Goal: Task Accomplishment & Management: Use online tool/utility

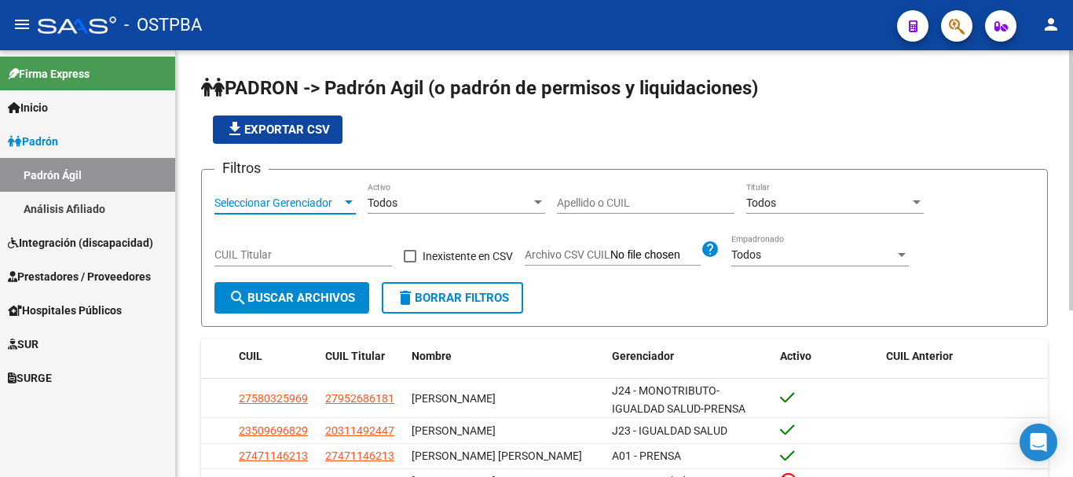
click at [349, 203] on div at bounding box center [349, 202] width 8 height 4
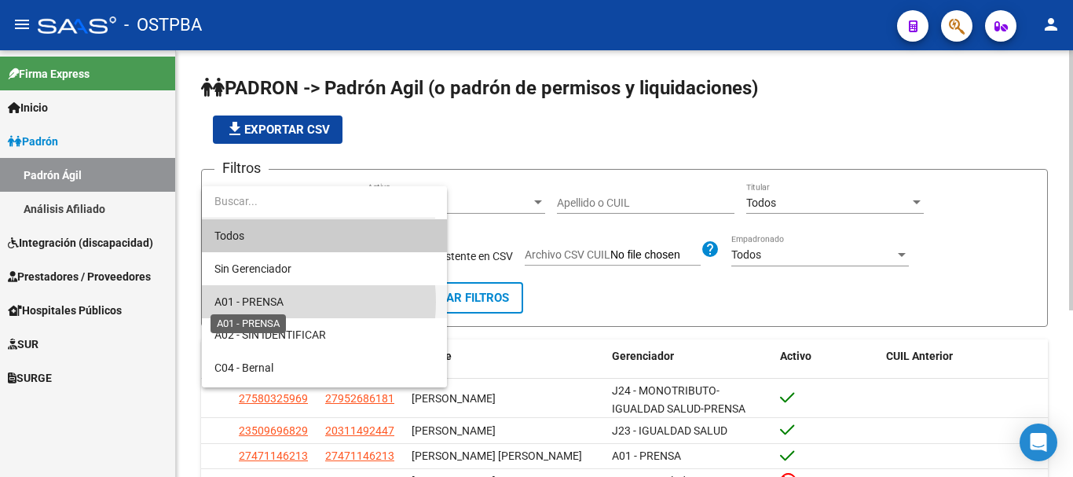
drag, startPoint x: 263, startPoint y: 302, endPoint x: 311, endPoint y: 281, distance: 52.1
click at [261, 299] on span "A01 - PRENSA" at bounding box center [248, 301] width 69 height 13
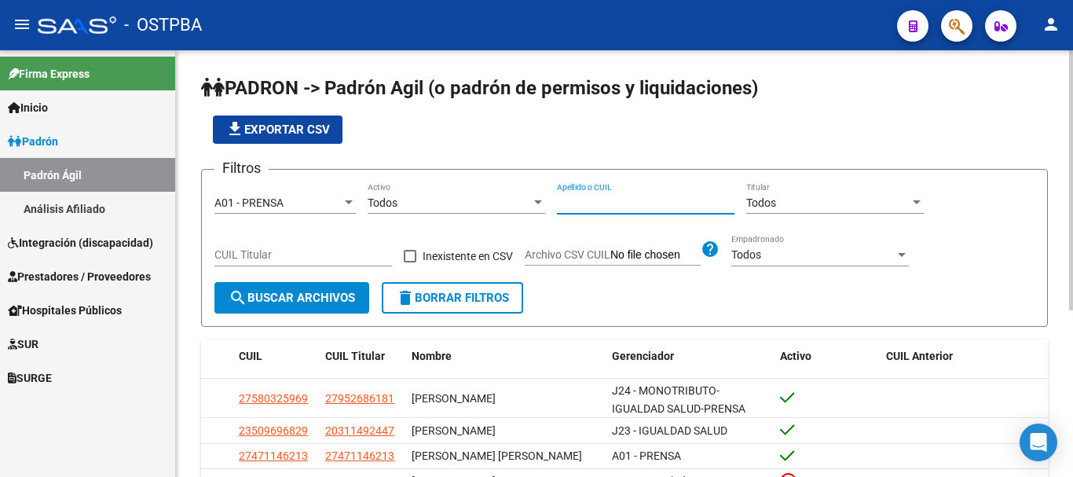
click at [600, 203] on input "Apellido o CUIL" at bounding box center [646, 202] width 178 height 13
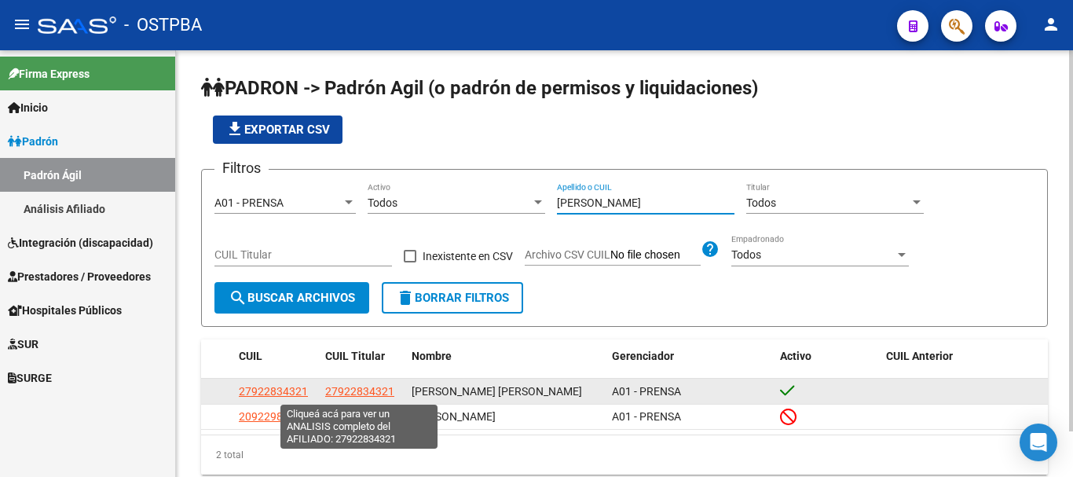
click at [354, 395] on span "27922834321" at bounding box center [359, 391] width 69 height 13
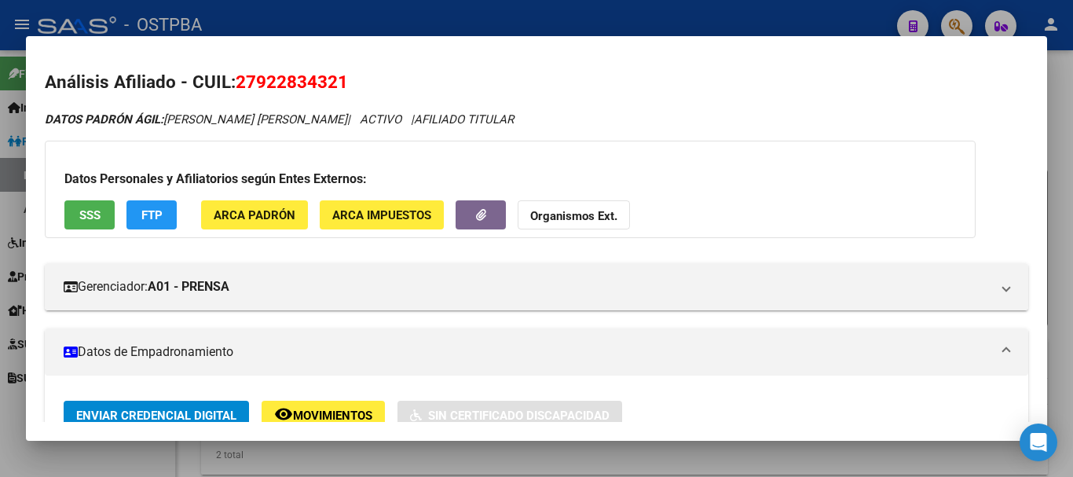
click at [388, 446] on div at bounding box center [536, 238] width 1073 height 477
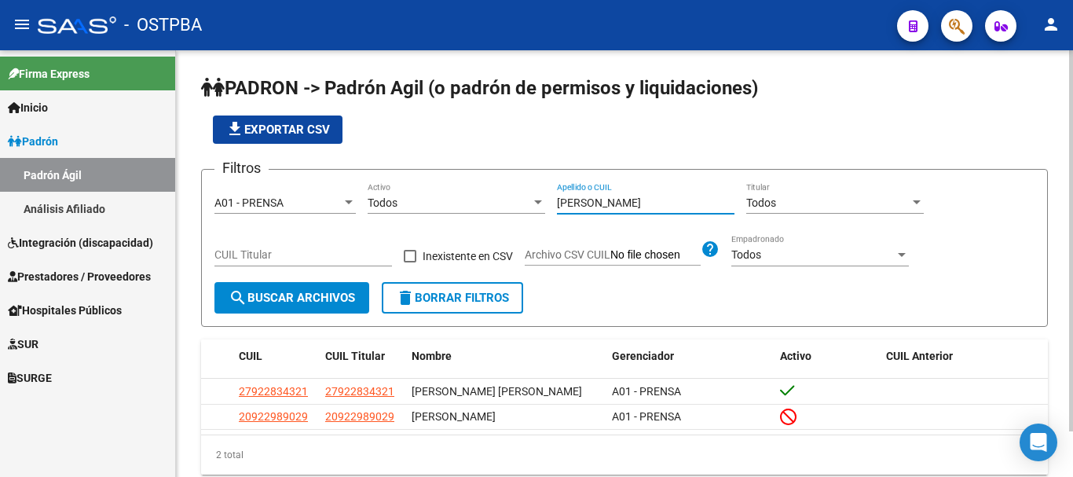
click at [629, 202] on input "[PERSON_NAME]" at bounding box center [646, 202] width 178 height 13
type input "g"
type input "p"
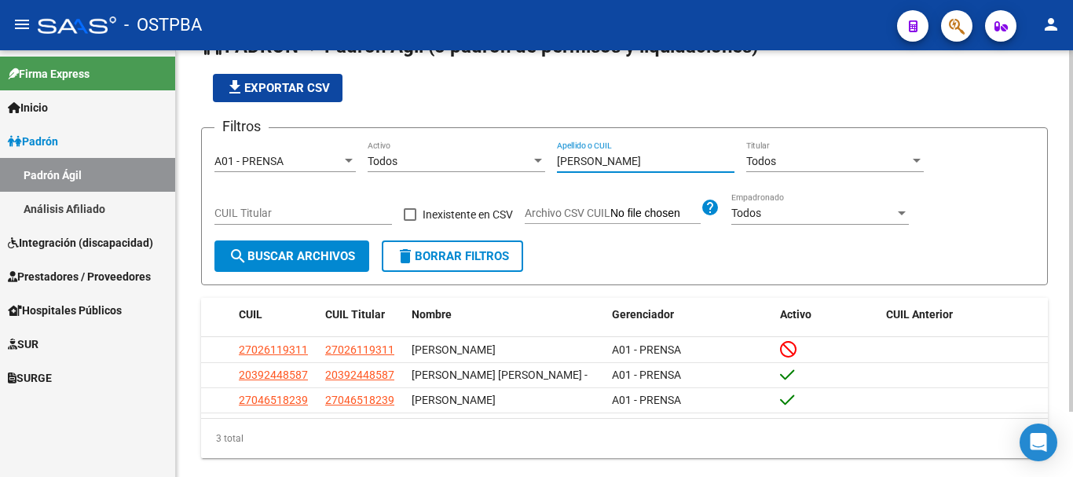
scroll to position [77, 0]
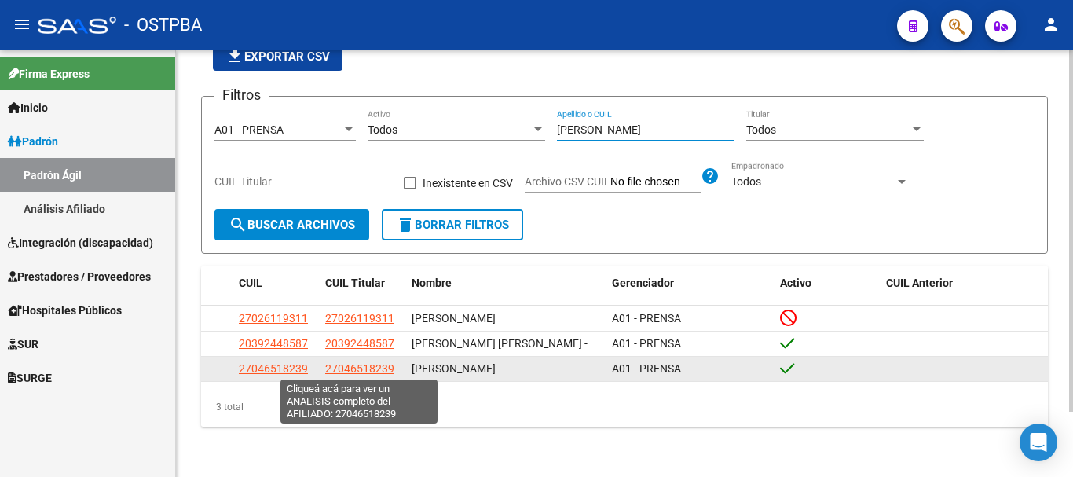
type input "[PERSON_NAME]"
click at [342, 365] on span "27046518239" at bounding box center [359, 368] width 69 height 13
type textarea "27046518239"
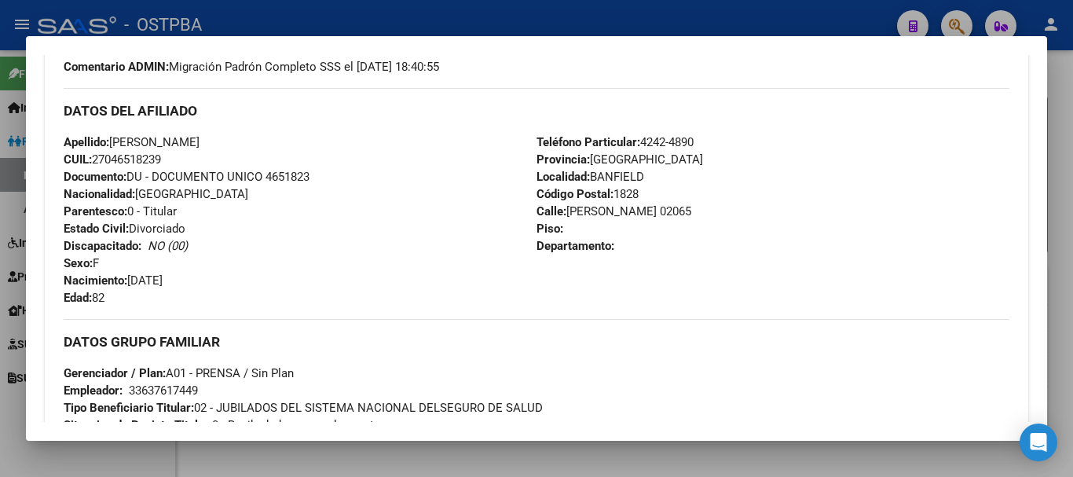
scroll to position [471, 0]
click at [310, 451] on div at bounding box center [536, 238] width 1073 height 477
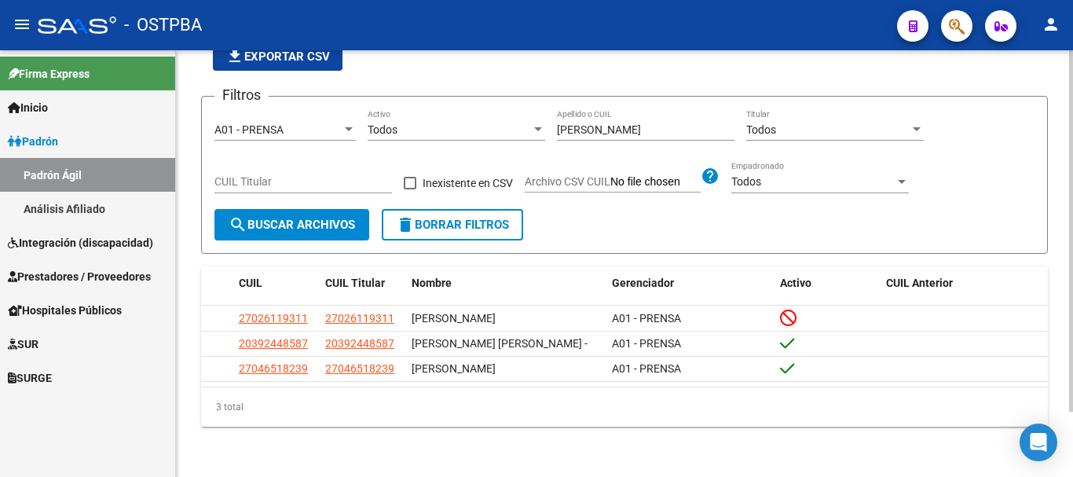
click at [629, 114] on div "[PERSON_NAME] Apellido o CUIL" at bounding box center [646, 124] width 178 height 31
type input "P"
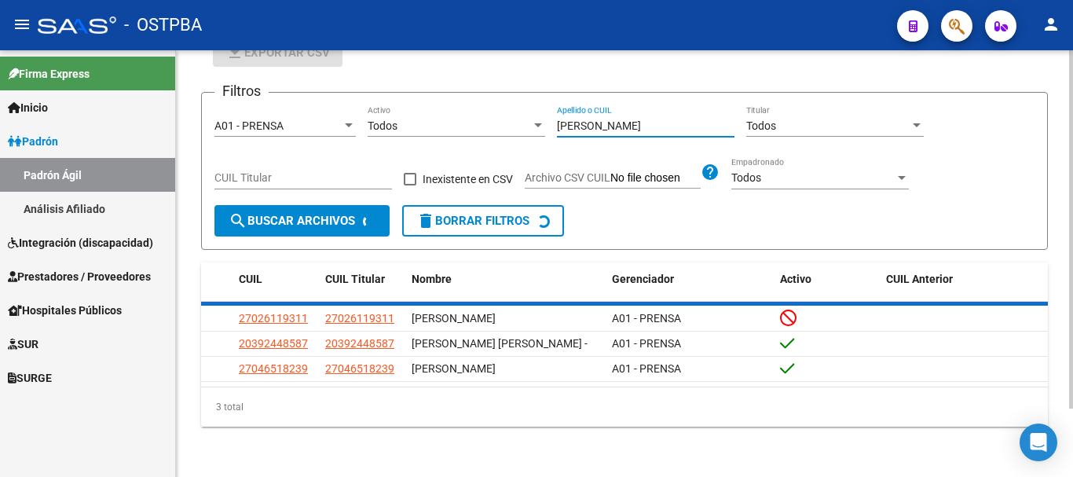
scroll to position [51, 0]
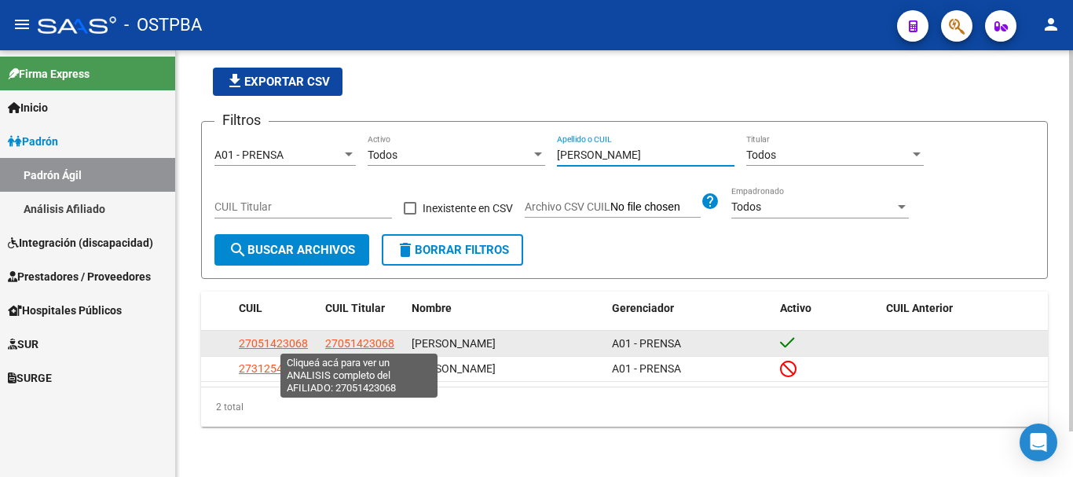
type input "[PERSON_NAME]"
click at [337, 343] on span "27051423068" at bounding box center [359, 343] width 69 height 13
type textarea "27051423068"
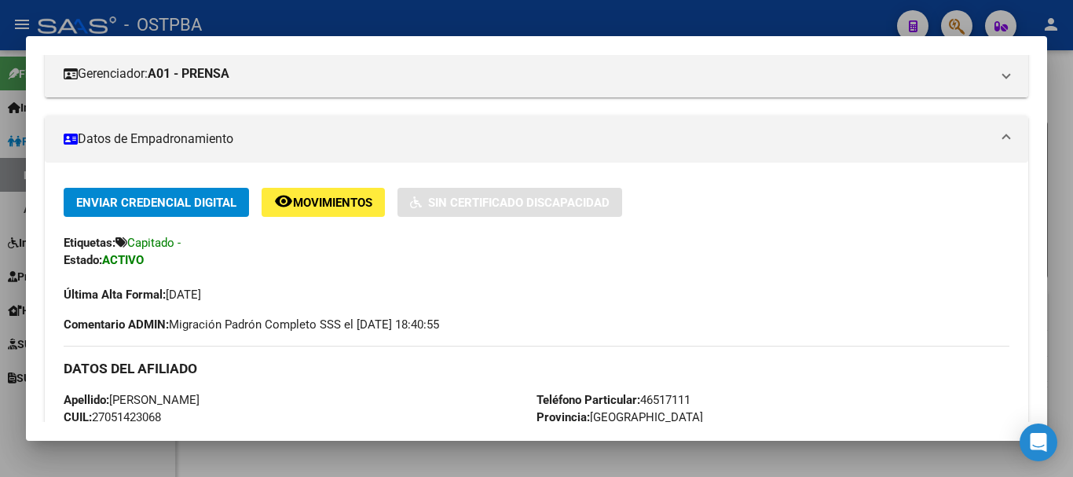
scroll to position [0, 0]
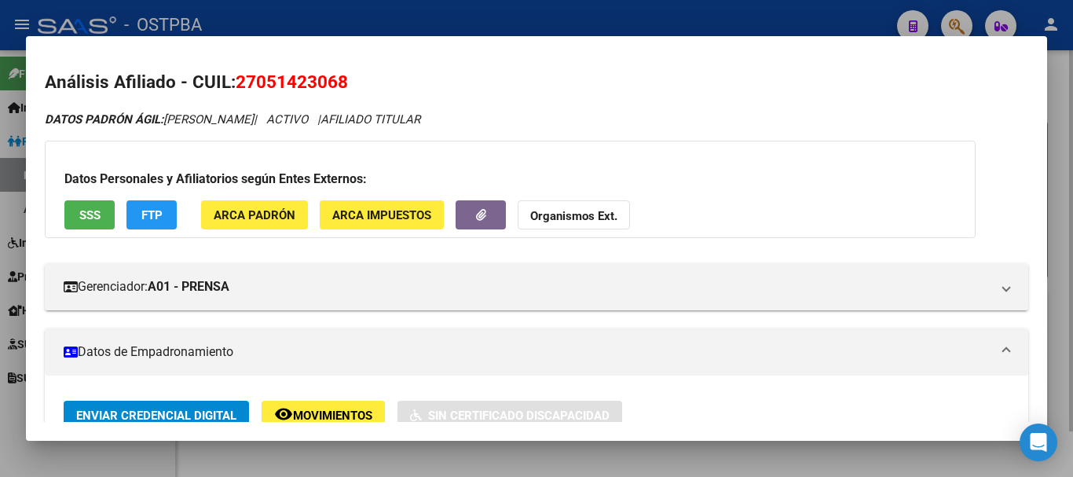
drag, startPoint x: 460, startPoint y: 465, endPoint x: 471, endPoint y: 429, distance: 38.0
click at [449, 456] on div at bounding box center [536, 238] width 1073 height 477
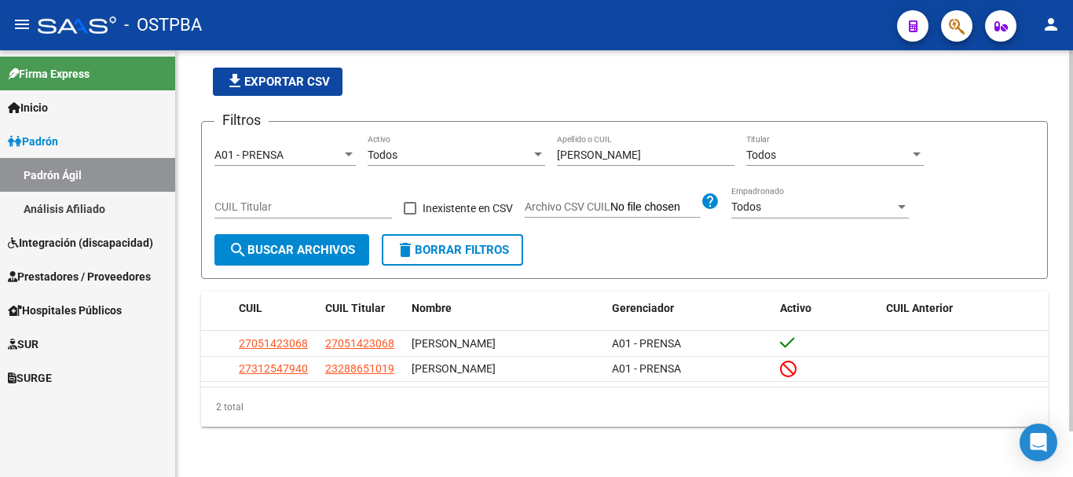
click at [648, 148] on input "[PERSON_NAME]" at bounding box center [646, 154] width 178 height 13
type input "T"
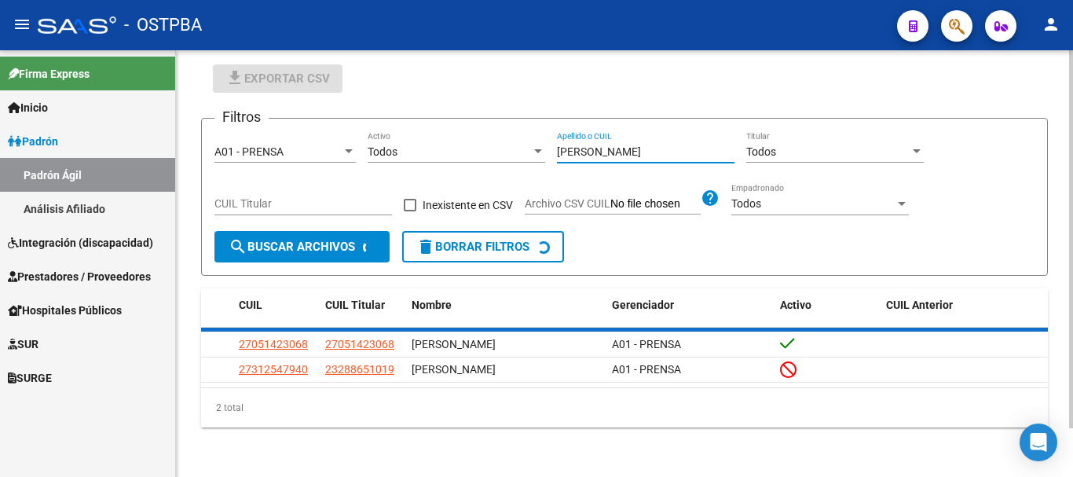
scroll to position [25, 0]
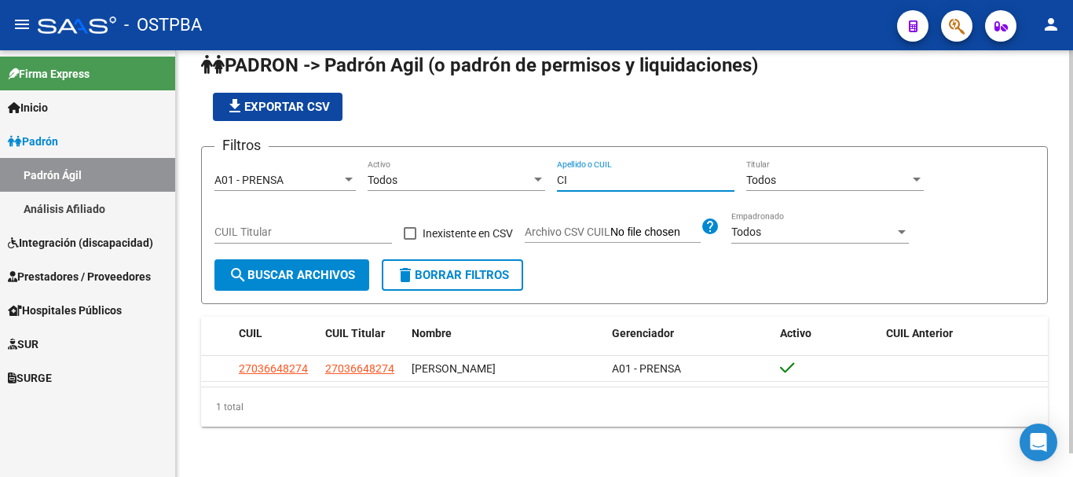
type input "C"
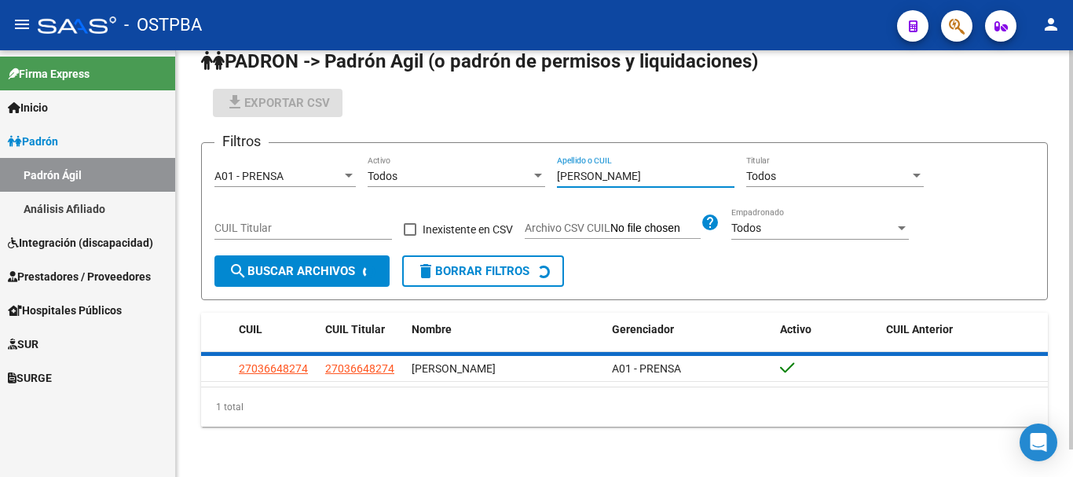
scroll to position [51, 0]
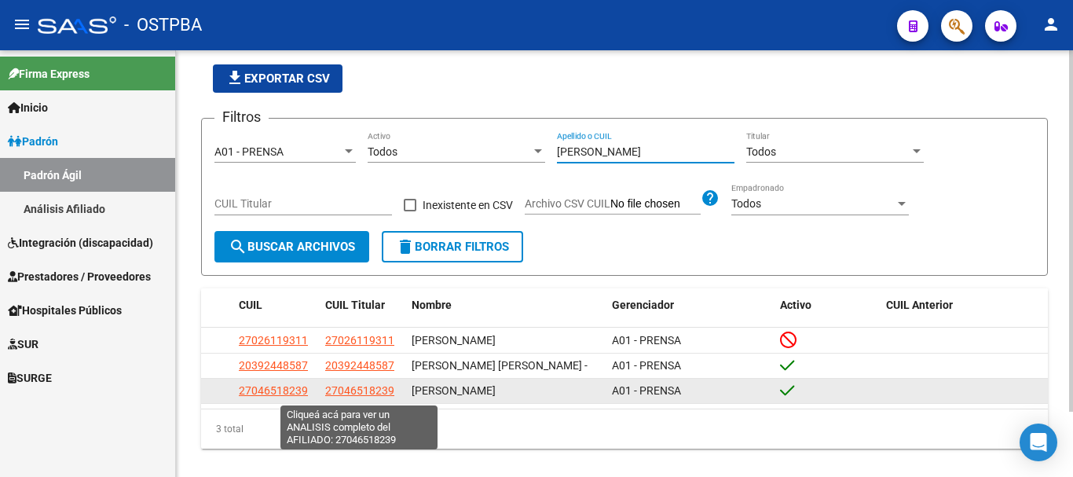
type input "[PERSON_NAME]"
click at [349, 393] on span "27046518239" at bounding box center [359, 390] width 69 height 13
type textarea "27046518239"
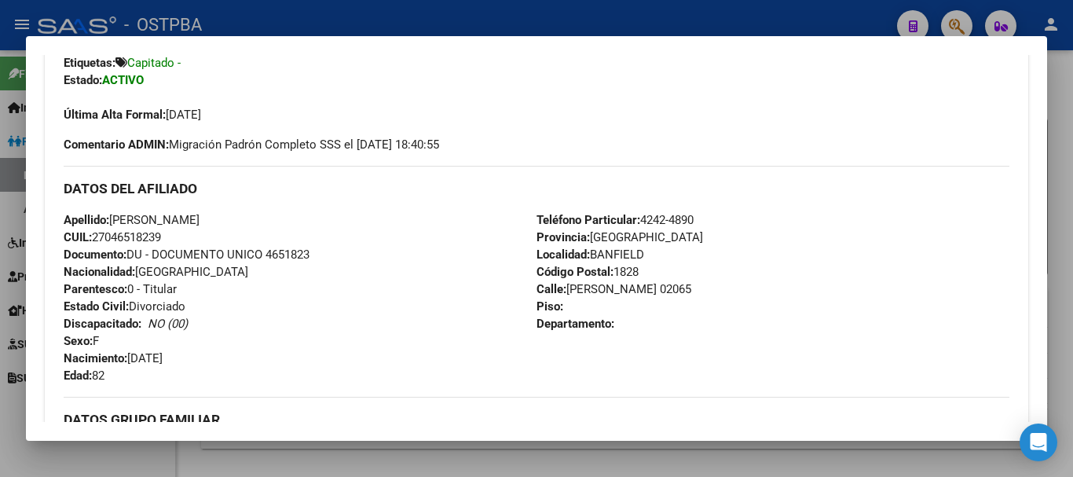
scroll to position [471, 0]
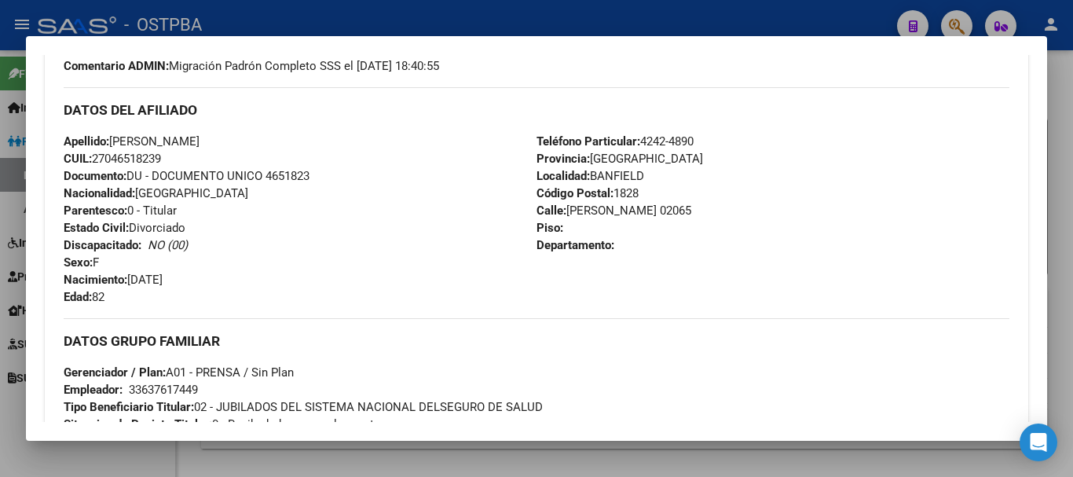
click at [290, 456] on div at bounding box center [536, 238] width 1073 height 477
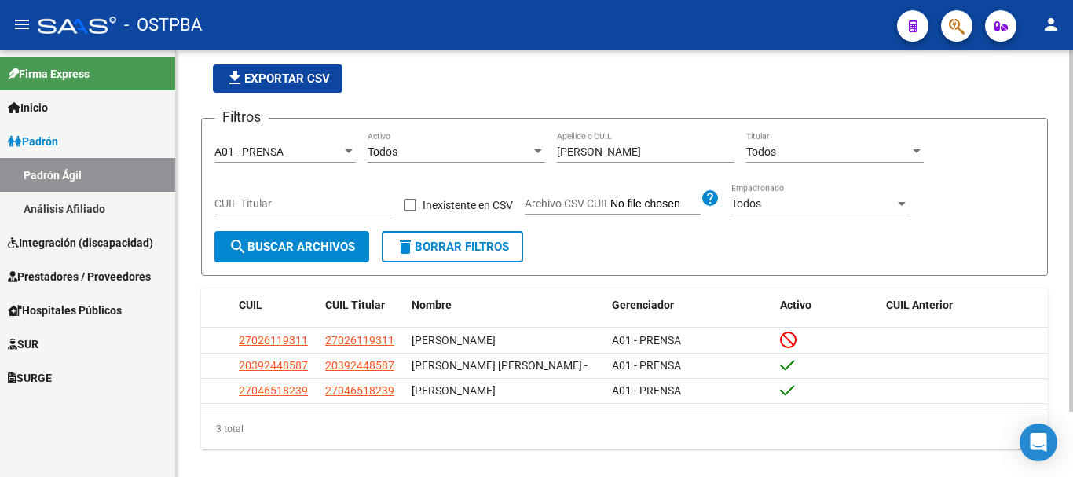
click at [612, 152] on input "[PERSON_NAME]" at bounding box center [646, 151] width 178 height 13
type input "P"
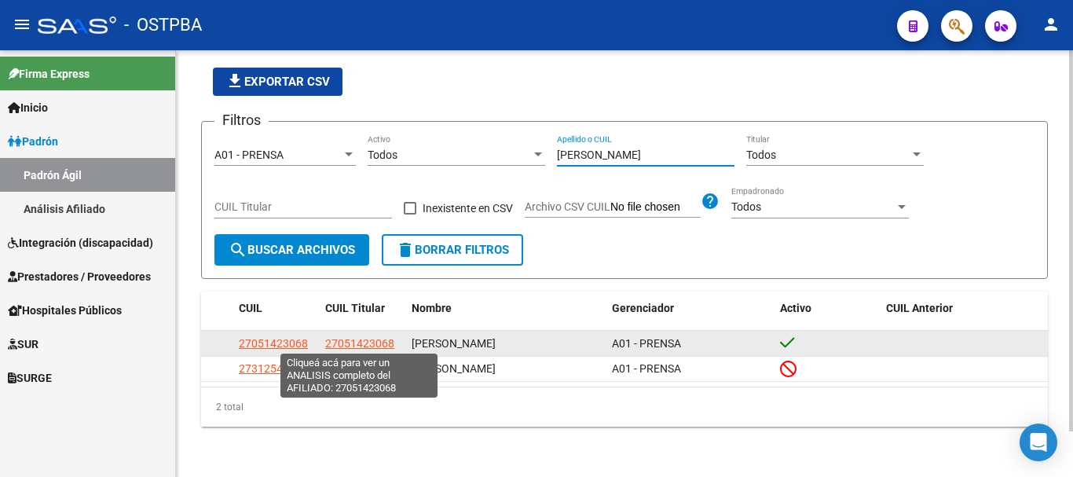
type input "[PERSON_NAME]"
click at [350, 343] on span "27051423068" at bounding box center [359, 343] width 69 height 13
type textarea "27051423068"
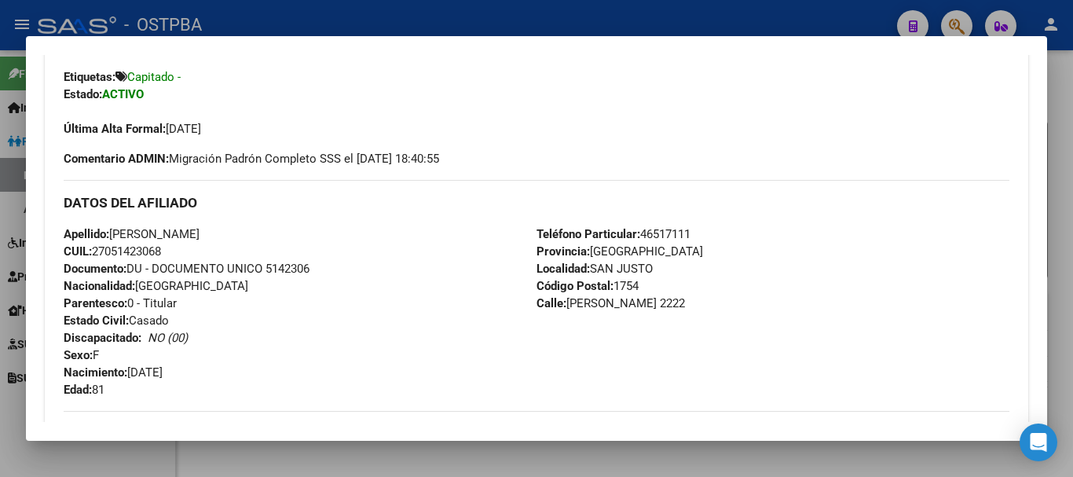
scroll to position [393, 0]
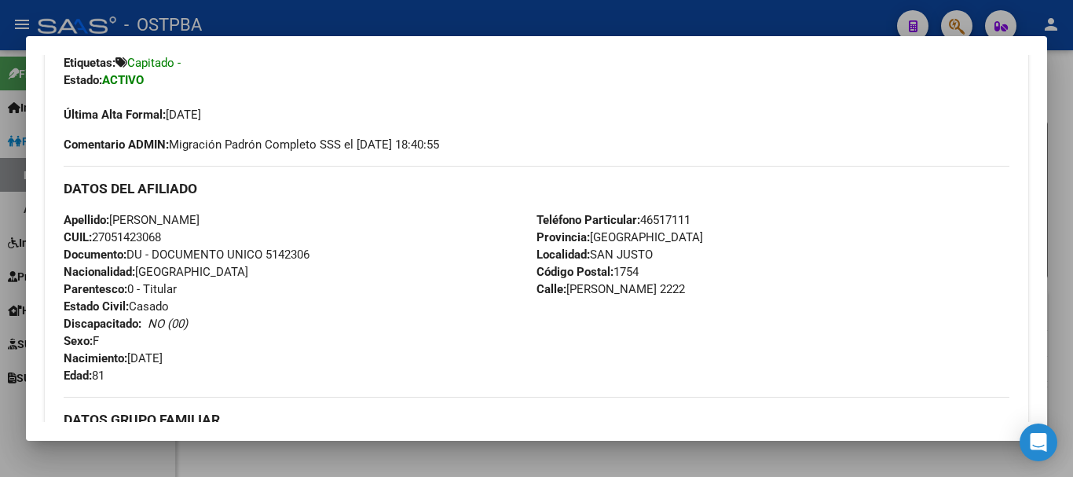
click at [298, 445] on div at bounding box center [536, 238] width 1073 height 477
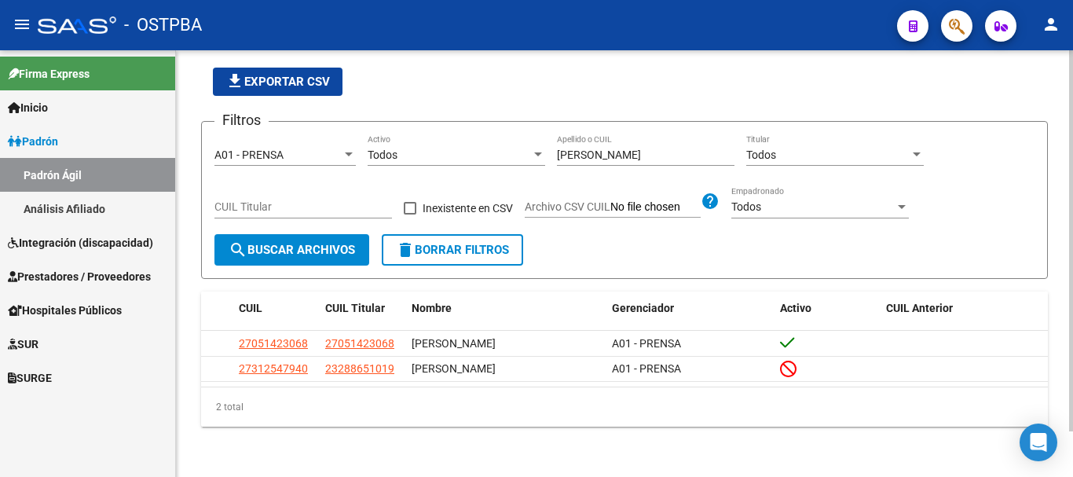
click at [604, 134] on div "[PERSON_NAME] Apellido o CUIL" at bounding box center [646, 149] width 178 height 31
drag, startPoint x: 609, startPoint y: 153, endPoint x: 590, endPoint y: 163, distance: 21.4
click at [607, 157] on input "[PERSON_NAME]" at bounding box center [646, 154] width 178 height 13
type input "T"
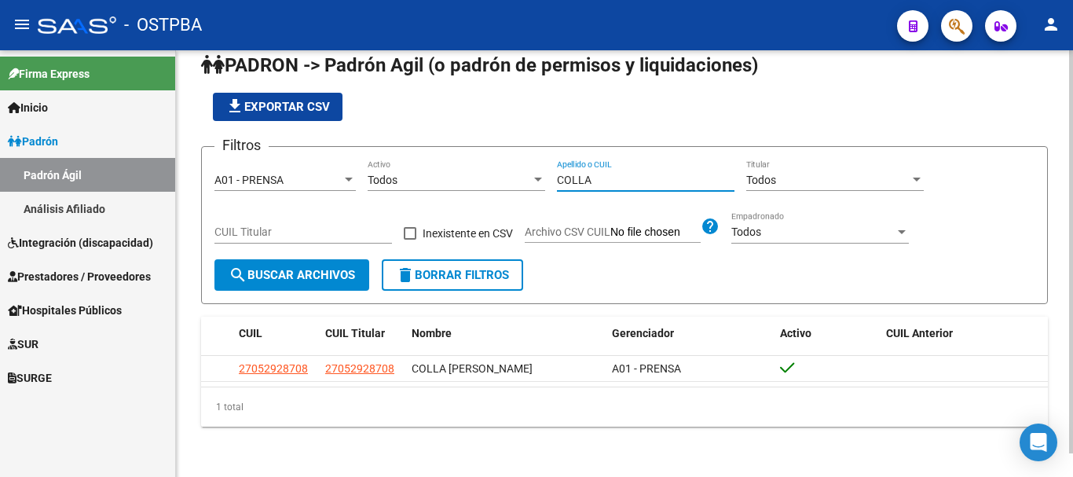
scroll to position [25, 0]
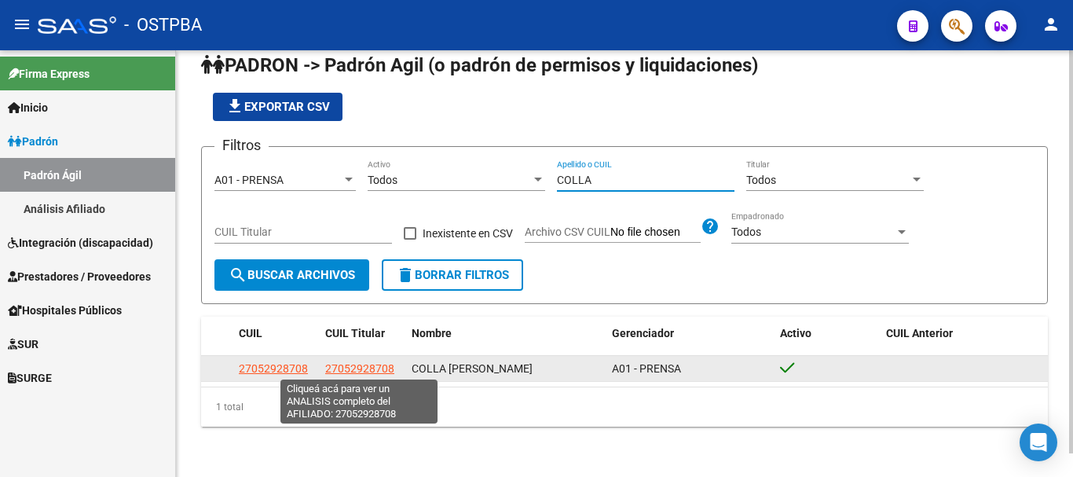
type input "COLLA"
click at [361, 369] on span "27052928708" at bounding box center [359, 368] width 69 height 13
type textarea "27052928708"
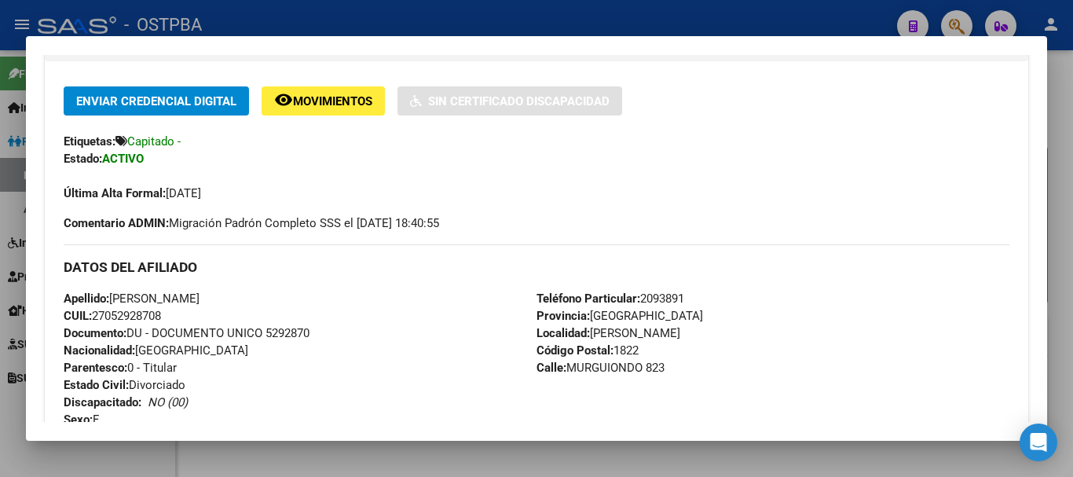
scroll to position [393, 0]
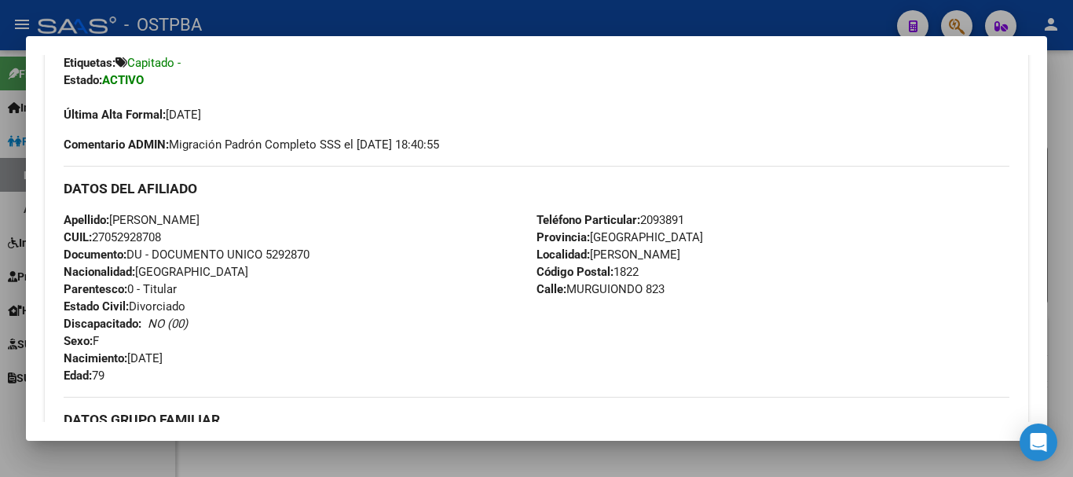
click at [401, 453] on div at bounding box center [536, 238] width 1073 height 477
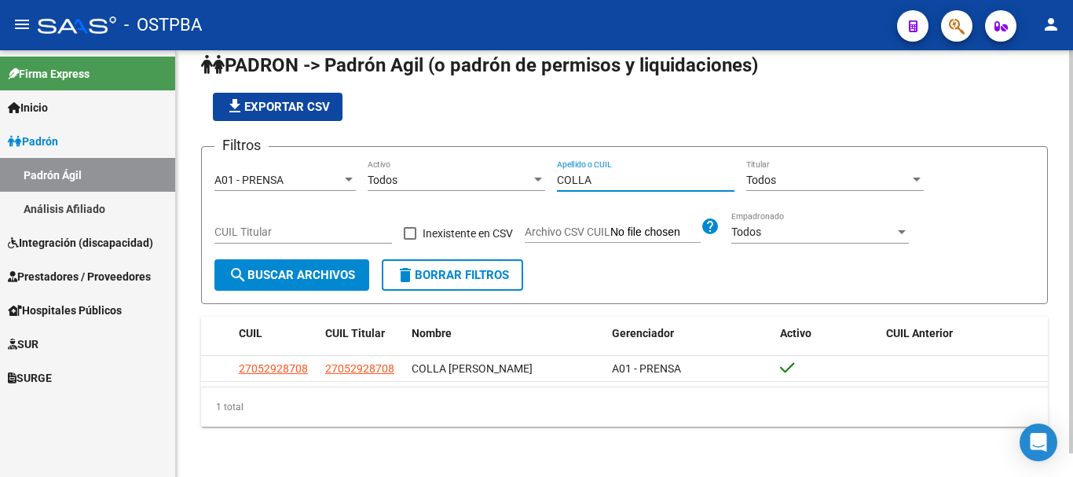
click at [602, 174] on input "COLLA" at bounding box center [646, 180] width 178 height 13
type input "C"
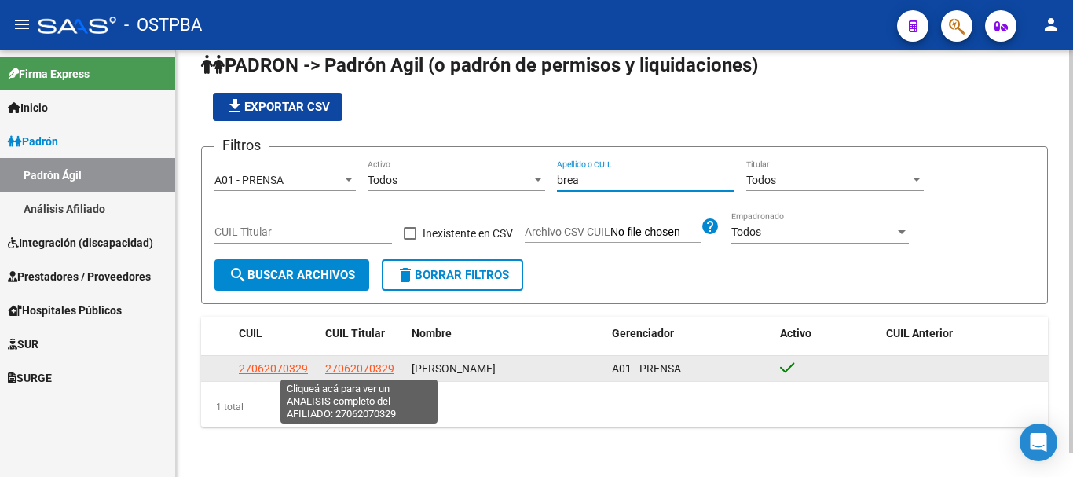
type input "brea"
click at [357, 368] on span "27062070329" at bounding box center [359, 368] width 69 height 13
type textarea "27062070329"
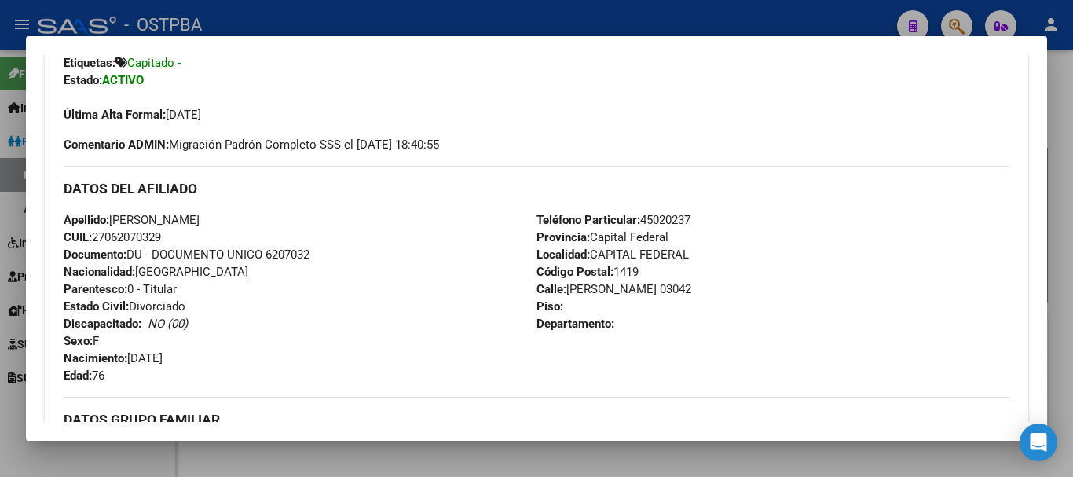
click at [535, 469] on div at bounding box center [536, 238] width 1073 height 477
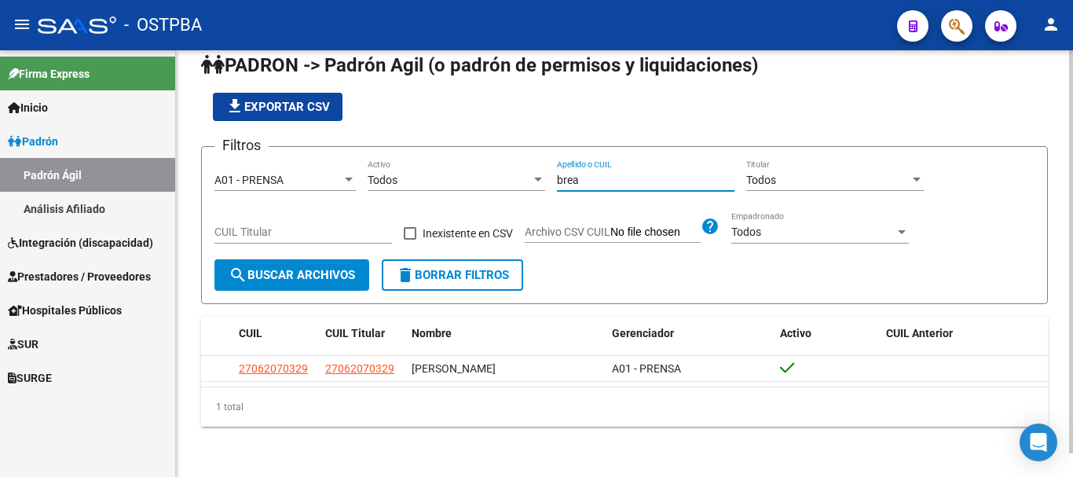
click at [607, 174] on input "brea" at bounding box center [646, 180] width 178 height 13
type input "b"
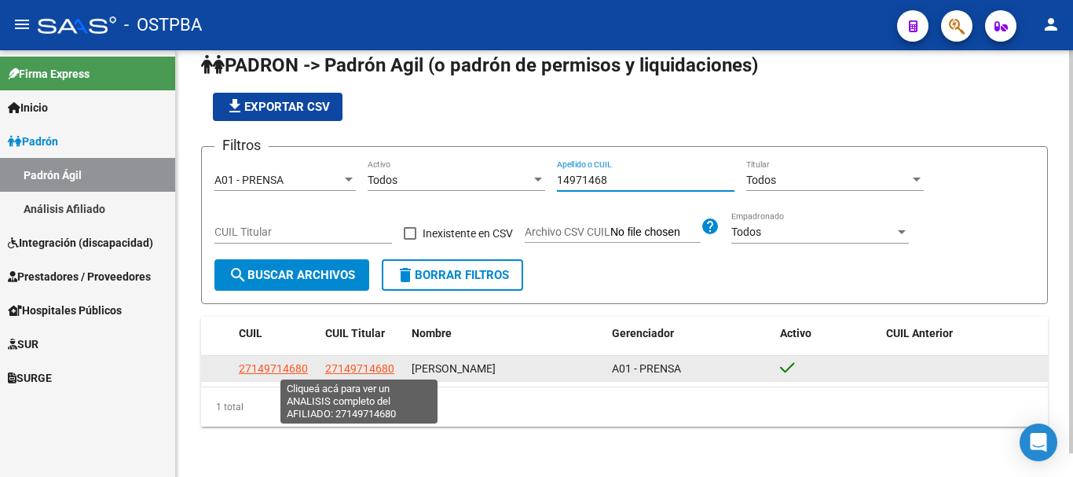
type input "14971468"
click at [357, 364] on span "27149714680" at bounding box center [359, 368] width 69 height 13
type textarea "27149714680"
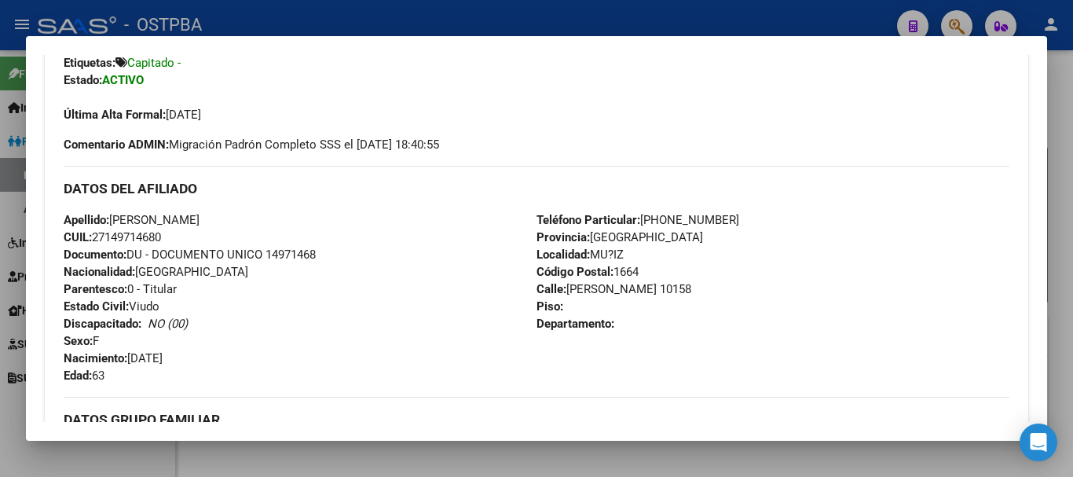
click at [662, 236] on div "Teléfono Particular: [PHONE_NUMBER] Provincia: [GEOGRAPHIC_DATA] Localidad: MU?…" at bounding box center [773, 297] width 473 height 173
click at [717, 218] on div "Teléfono Particular: [PHONE_NUMBER] Provincia: [GEOGRAPHIC_DATA] Localidad: MU?…" at bounding box center [773, 297] width 473 height 173
click at [665, 239] on div "Teléfono Particular: [PHONE_NUMBER] Provincia: [GEOGRAPHIC_DATA] Localidad: MU?…" at bounding box center [773, 297] width 473 height 173
click at [624, 254] on div "Teléfono Particular: [PHONE_NUMBER] Provincia: [GEOGRAPHIC_DATA] Localidad: MU?…" at bounding box center [773, 297] width 473 height 173
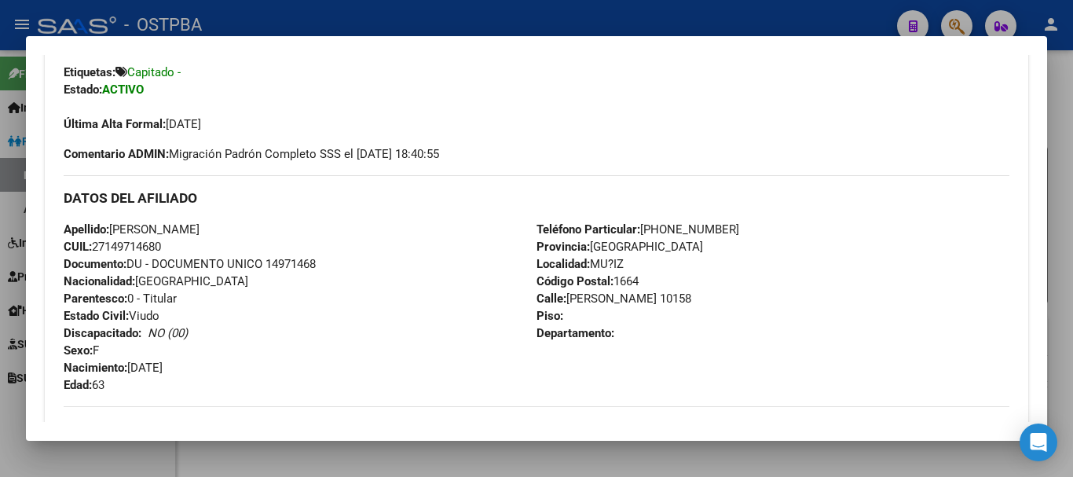
scroll to position [0, 0]
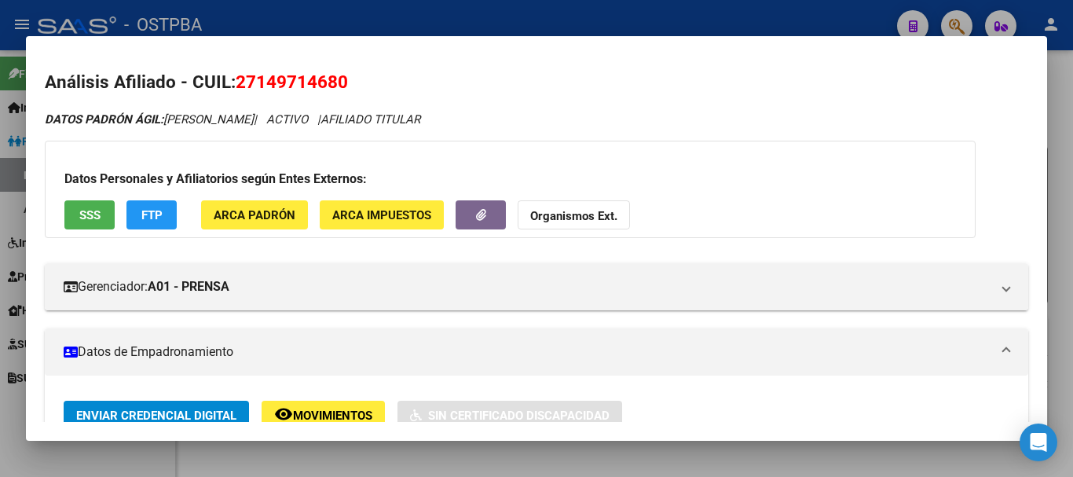
click at [541, 462] on div at bounding box center [536, 238] width 1073 height 477
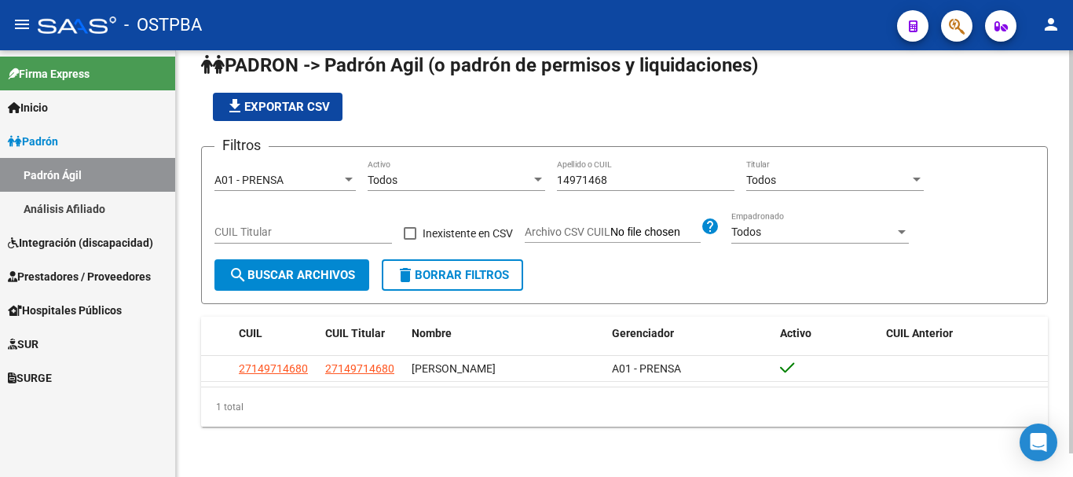
click at [439, 410] on div "1 total" at bounding box center [624, 406] width 847 height 39
click at [462, 453] on div "PADRON -> Padrón Agil ([PERSON_NAME] de permisos y liquidaciones) file_download…" at bounding box center [624, 251] width 897 height 449
click at [570, 176] on input "14971468" at bounding box center [646, 180] width 178 height 13
click at [587, 178] on input "14971468" at bounding box center [646, 180] width 178 height 13
click at [617, 170] on div "14971468 Apellido o CUIL" at bounding box center [646, 174] width 178 height 31
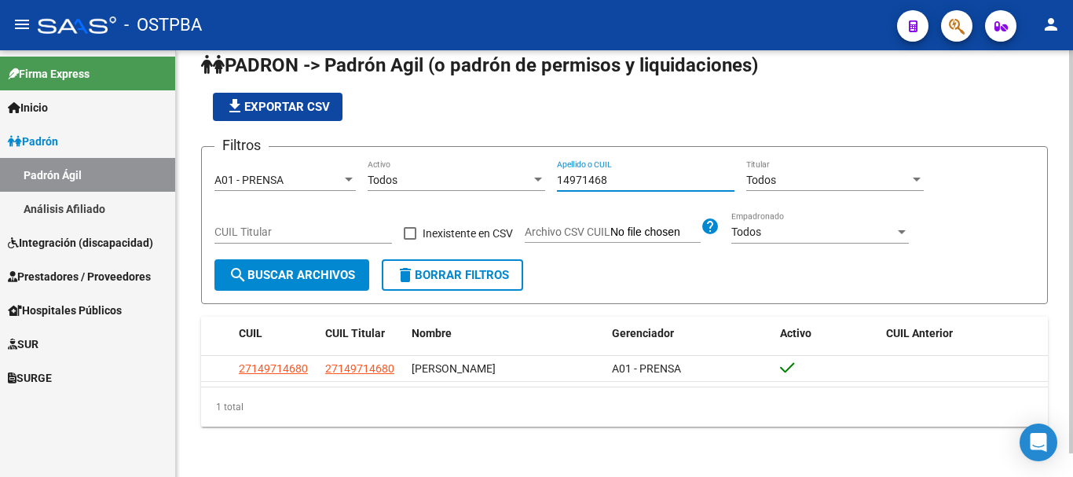
click at [611, 176] on input "14971468" at bounding box center [646, 180] width 178 height 13
type input "1"
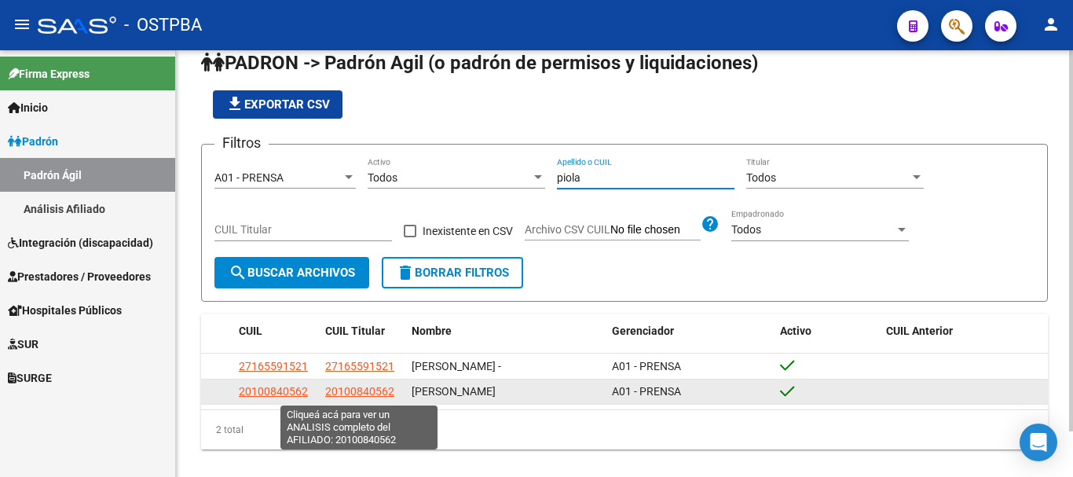
type input "piola"
click at [341, 394] on span "20100840562" at bounding box center [359, 391] width 69 height 13
type textarea "20100840562"
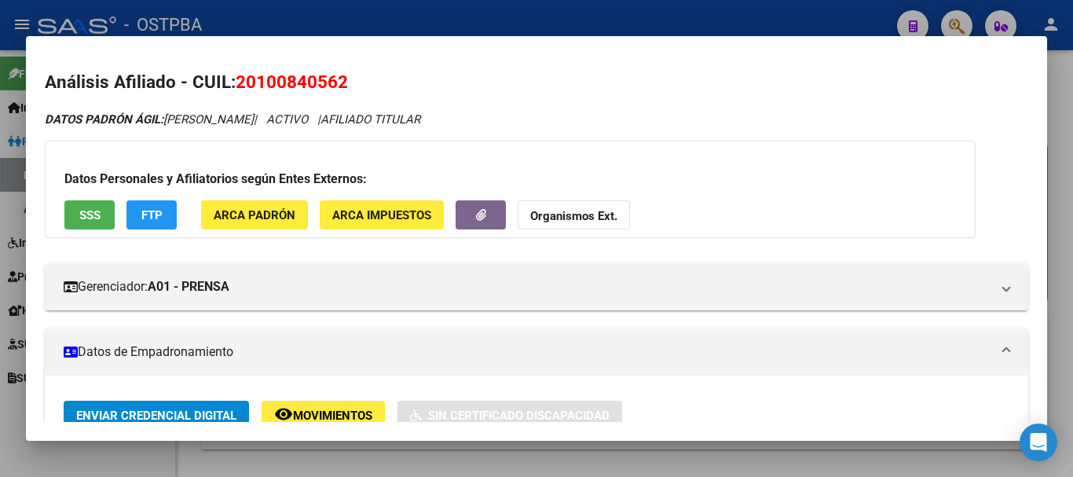
click at [367, 466] on div at bounding box center [536, 238] width 1073 height 477
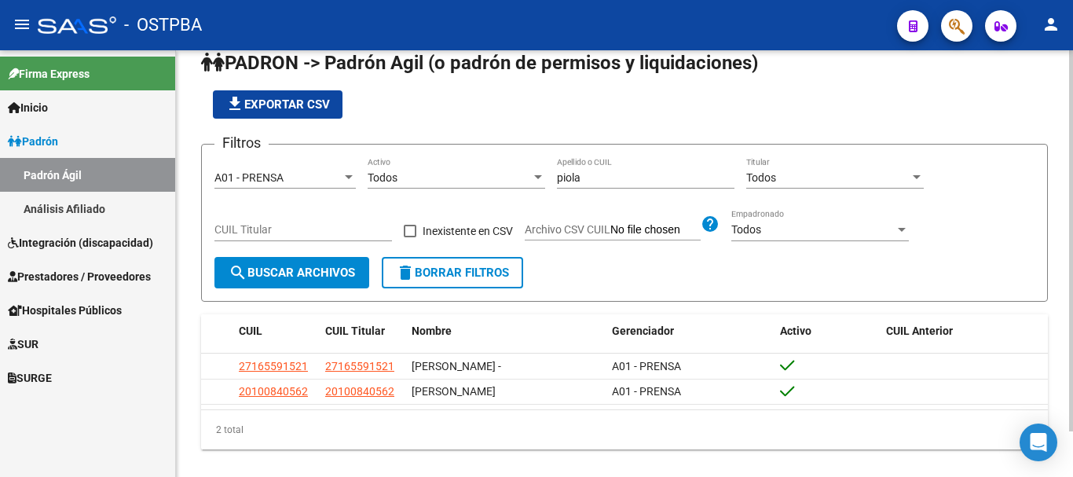
click at [597, 182] on input "piola" at bounding box center [646, 177] width 178 height 13
type input "p"
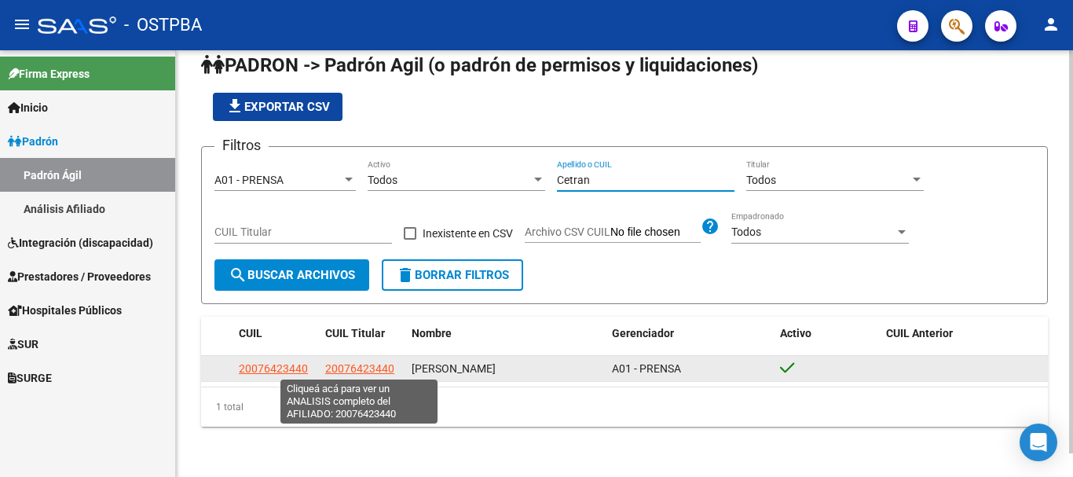
type input "Cetran"
click at [355, 367] on span "20076423440" at bounding box center [359, 368] width 69 height 13
type textarea "20076423440"
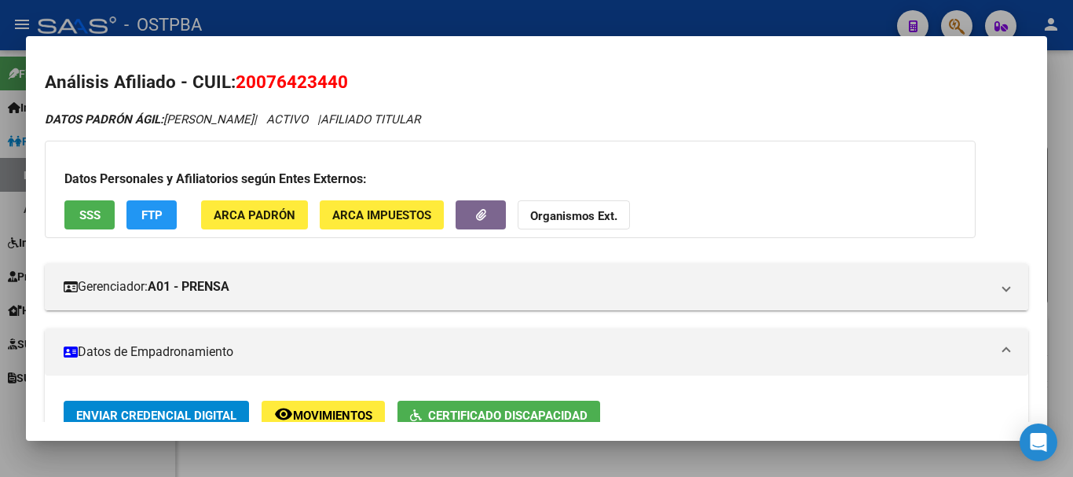
click at [393, 456] on div at bounding box center [536, 238] width 1073 height 477
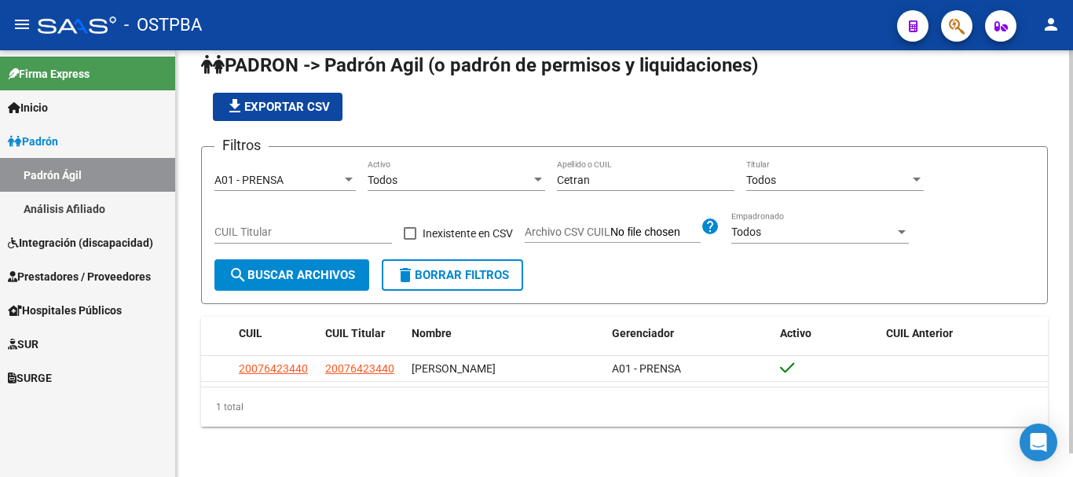
click at [602, 181] on input "Cetran" at bounding box center [646, 180] width 178 height 13
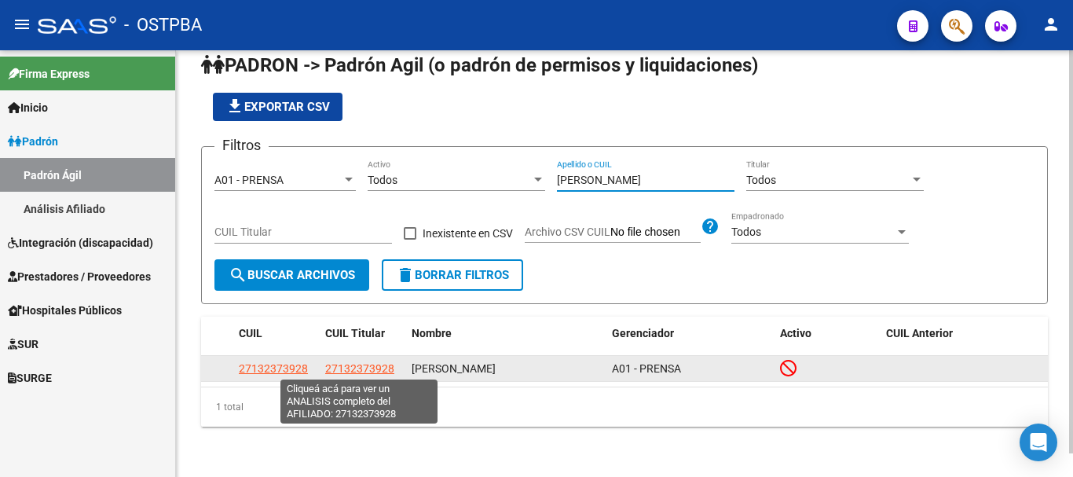
type input "[PERSON_NAME]"
click at [353, 369] on span "27132373928" at bounding box center [359, 368] width 69 height 13
type textarea "27132373928"
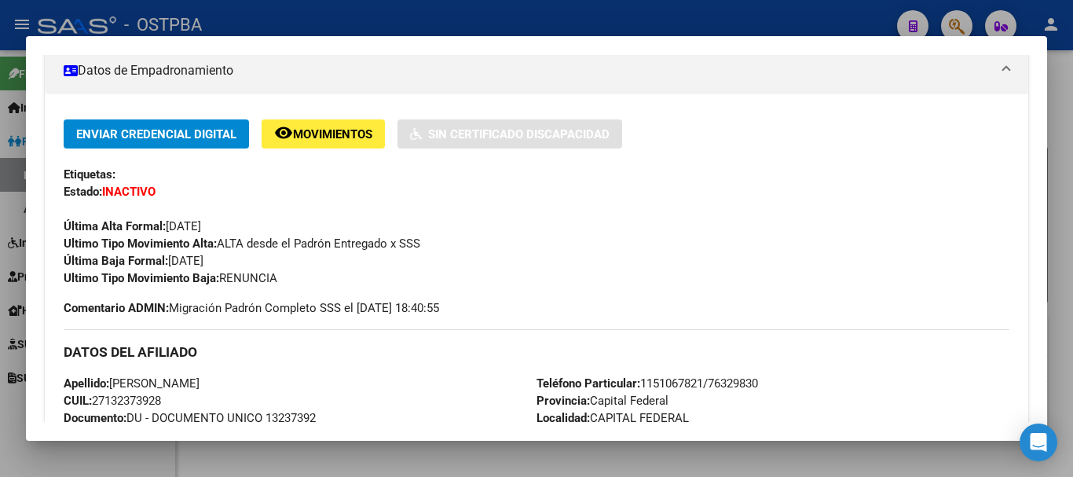
scroll to position [236, 0]
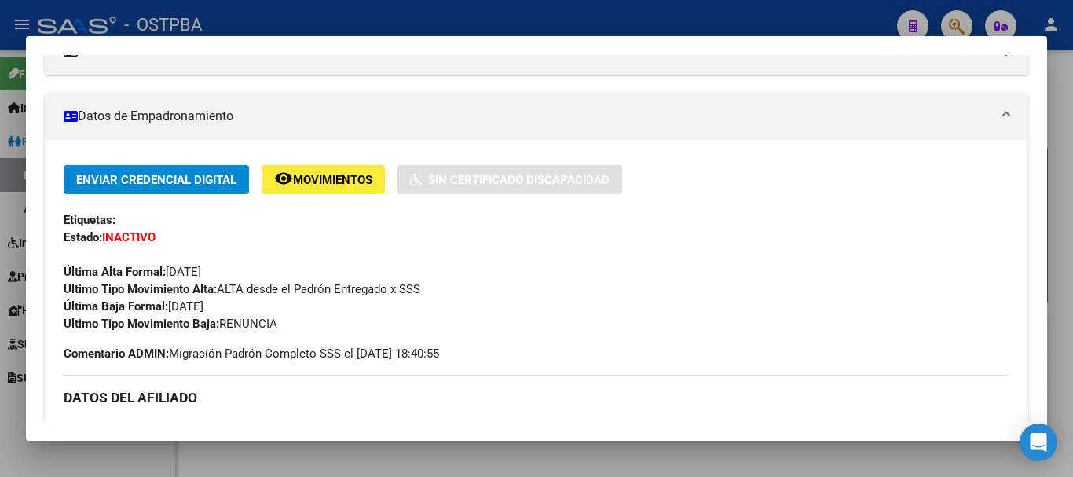
click at [540, 460] on div at bounding box center [536, 238] width 1073 height 477
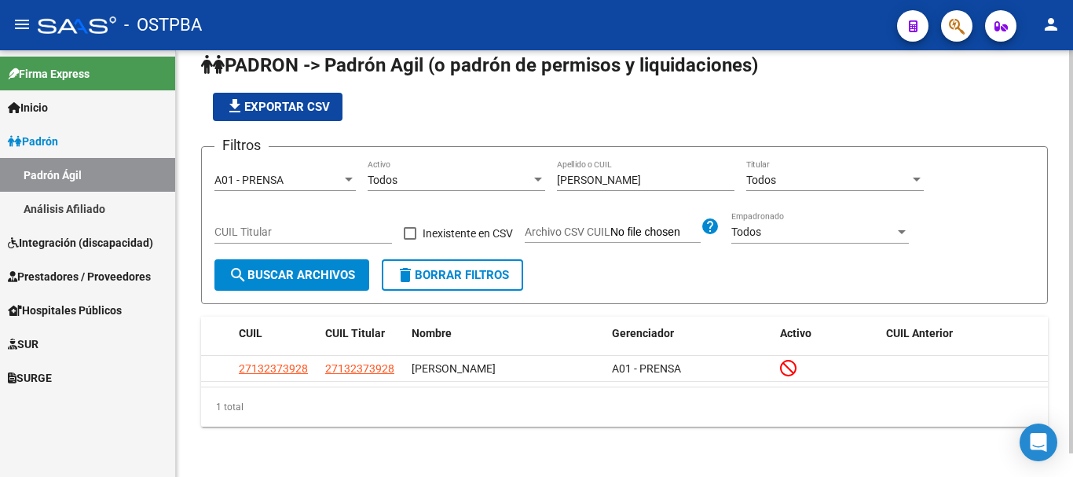
click at [617, 174] on input "[PERSON_NAME]" at bounding box center [646, 180] width 178 height 13
type input "C"
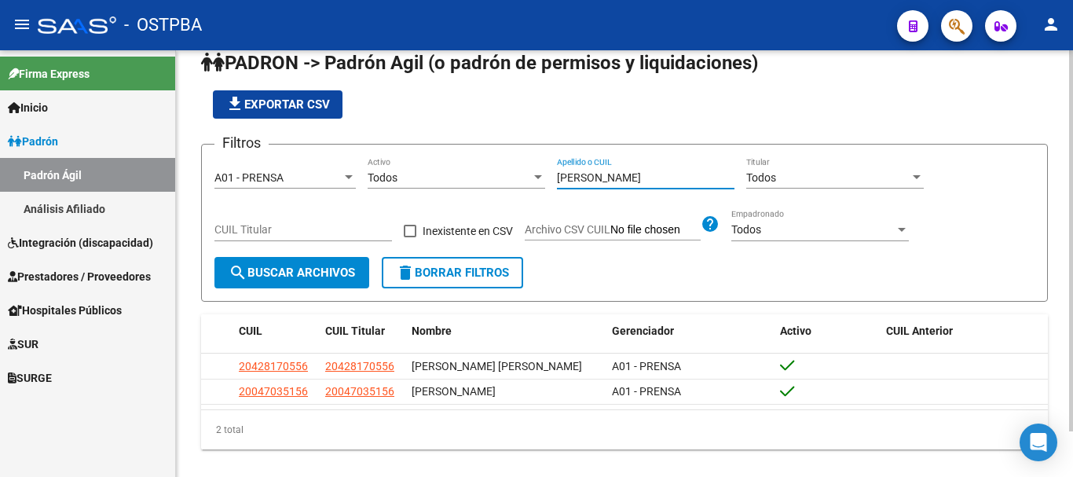
click at [605, 182] on input "[PERSON_NAME]" at bounding box center [646, 177] width 178 height 13
type input "r"
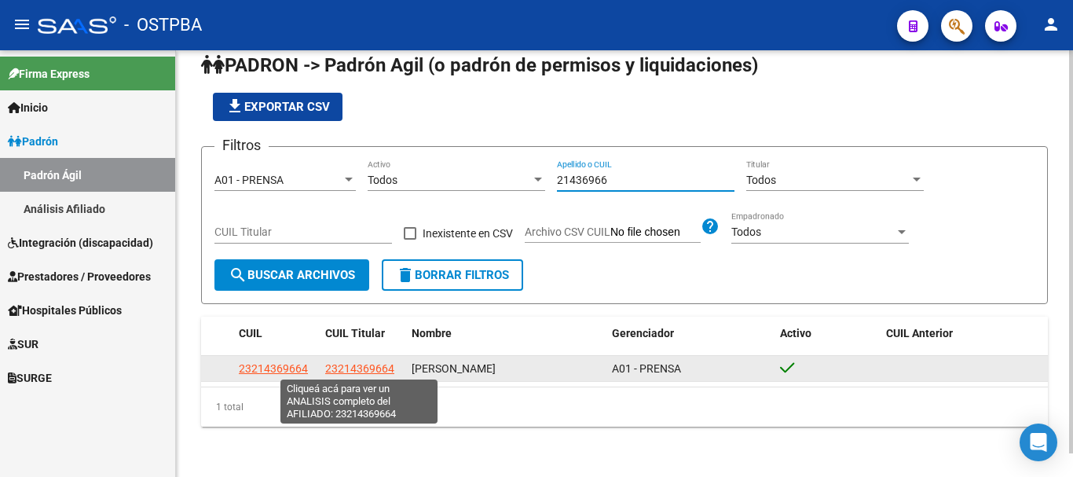
type input "21436966"
click at [343, 366] on span "23214369664" at bounding box center [359, 368] width 69 height 13
type textarea "23214369664"
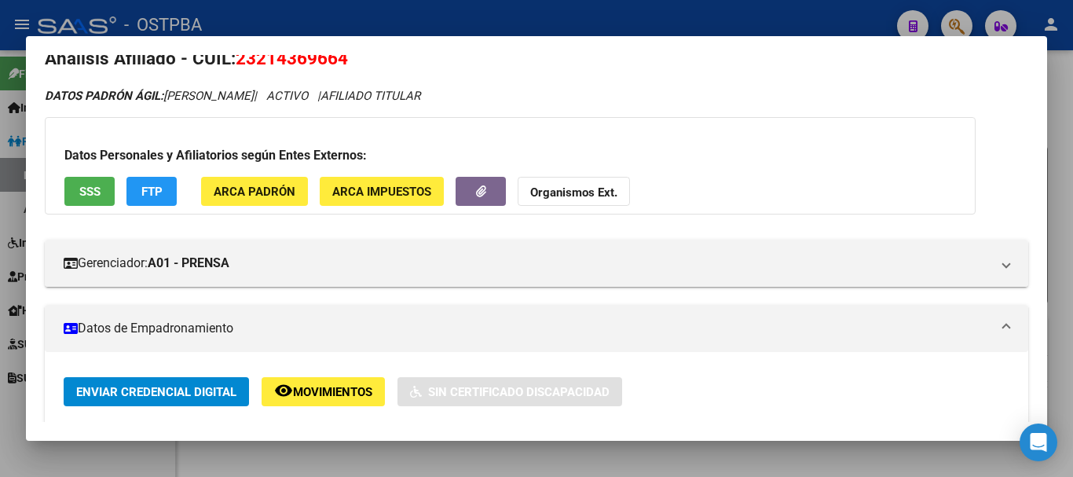
scroll to position [0, 0]
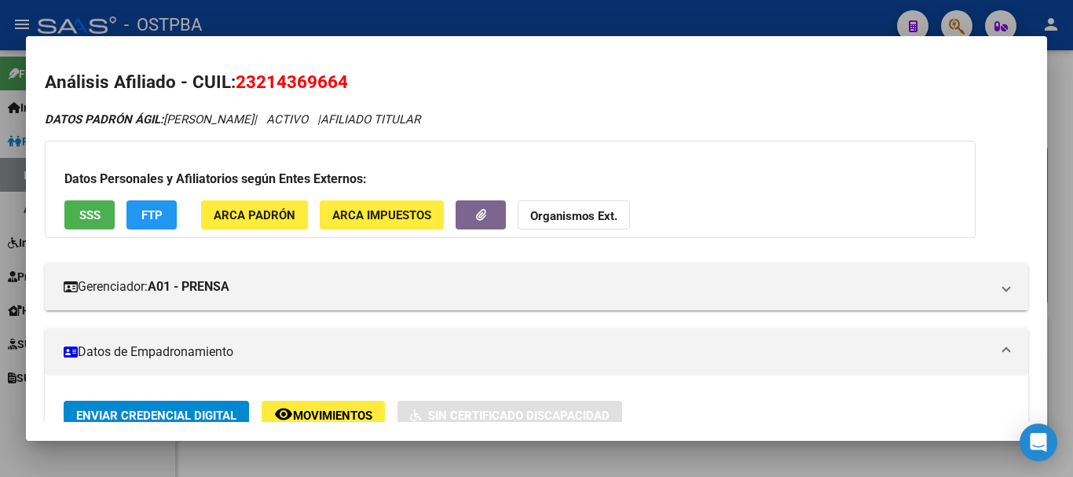
click at [482, 456] on div at bounding box center [536, 238] width 1073 height 477
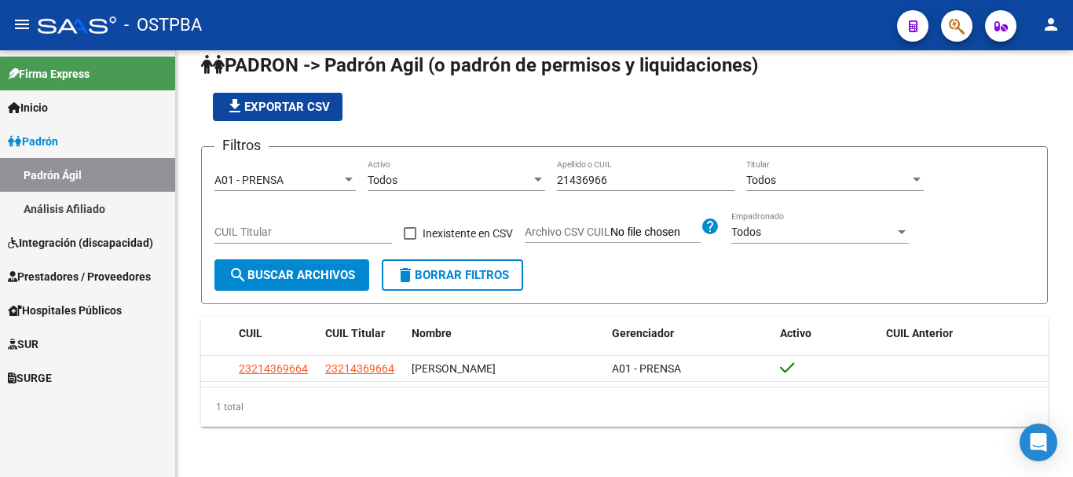
click at [70, 203] on link "Análisis Afiliado" at bounding box center [87, 209] width 175 height 34
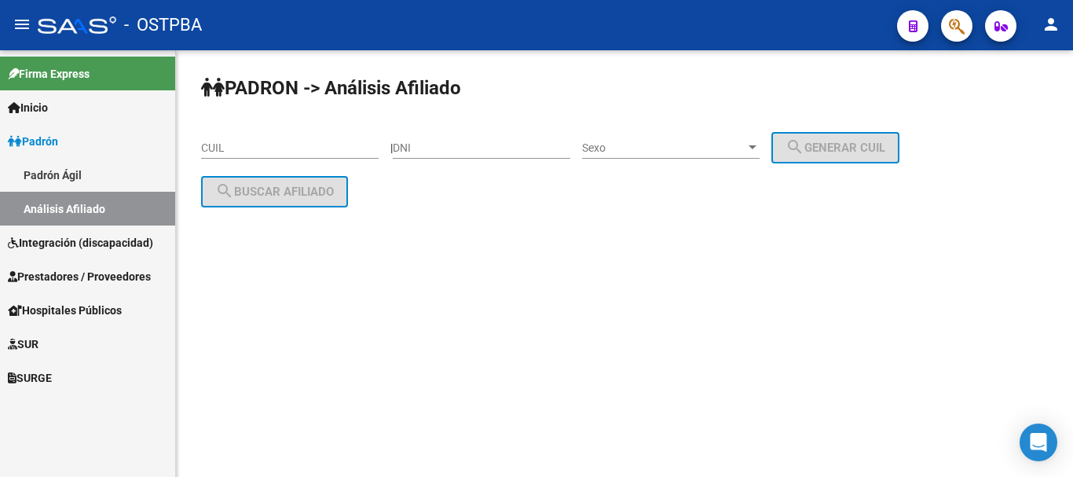
click at [77, 244] on span "Integración (discapacidad)" at bounding box center [80, 242] width 145 height 17
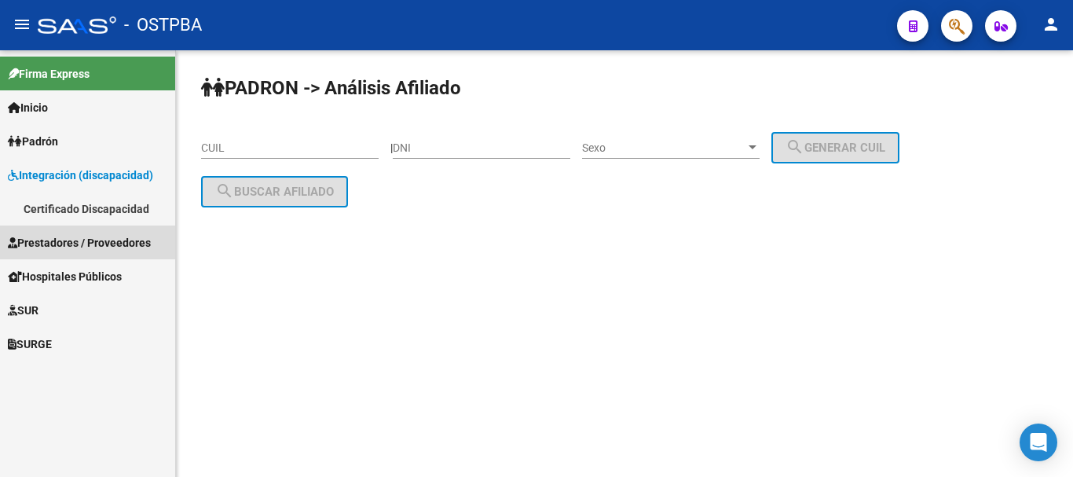
drag, startPoint x: 60, startPoint y: 236, endPoint x: 71, endPoint y: 234, distance: 10.3
click at [60, 234] on span "Prestadores / Proveedores" at bounding box center [79, 242] width 143 height 17
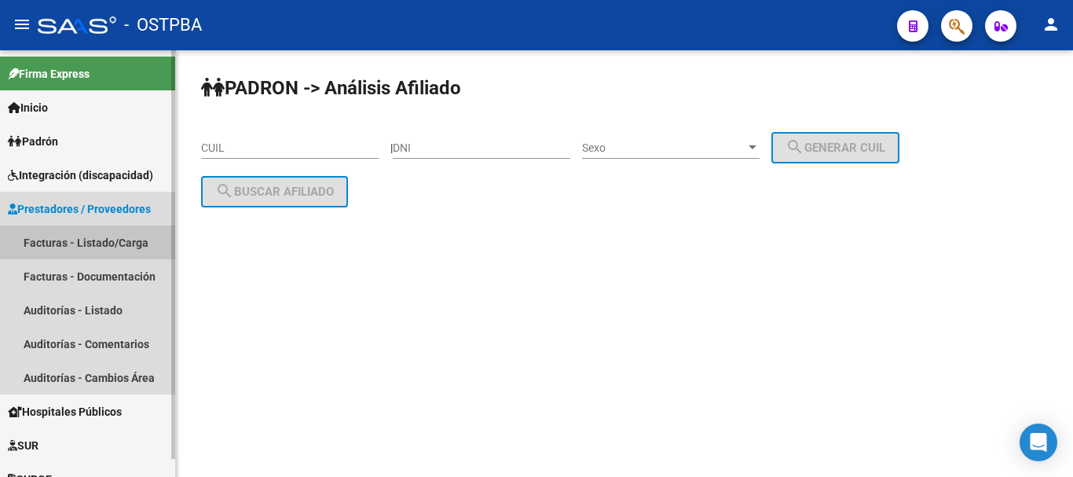
click at [46, 240] on link "Facturas - Listado/Carga" at bounding box center [87, 242] width 175 height 34
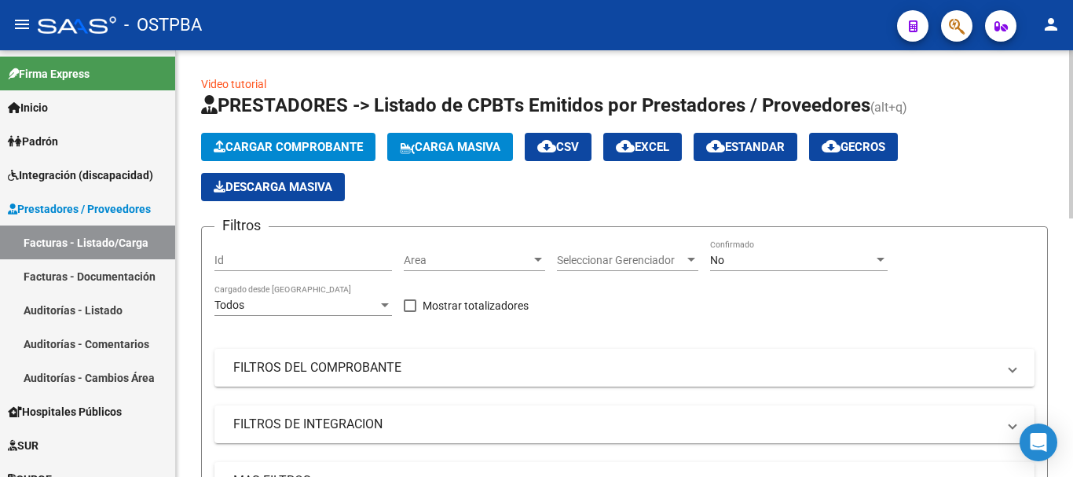
click at [255, 144] on span "Cargar Comprobante" at bounding box center [288, 147] width 149 height 14
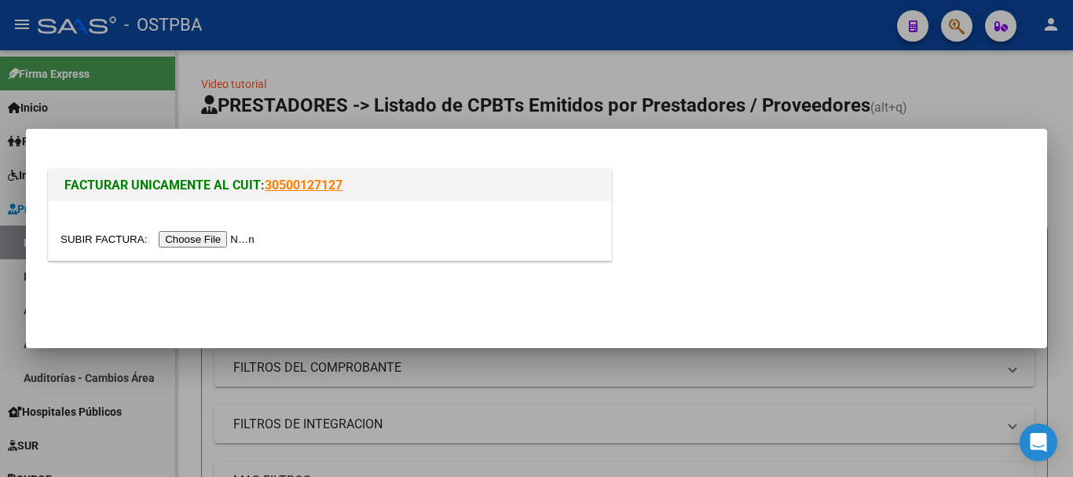
click at [211, 240] on input "file" at bounding box center [159, 239] width 199 height 16
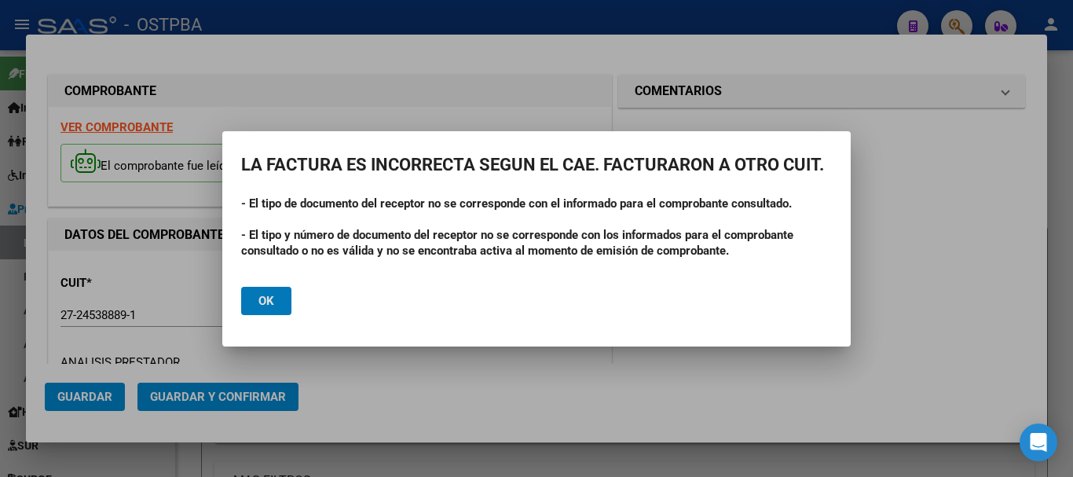
click at [271, 297] on span "Ok" at bounding box center [266, 301] width 16 height 14
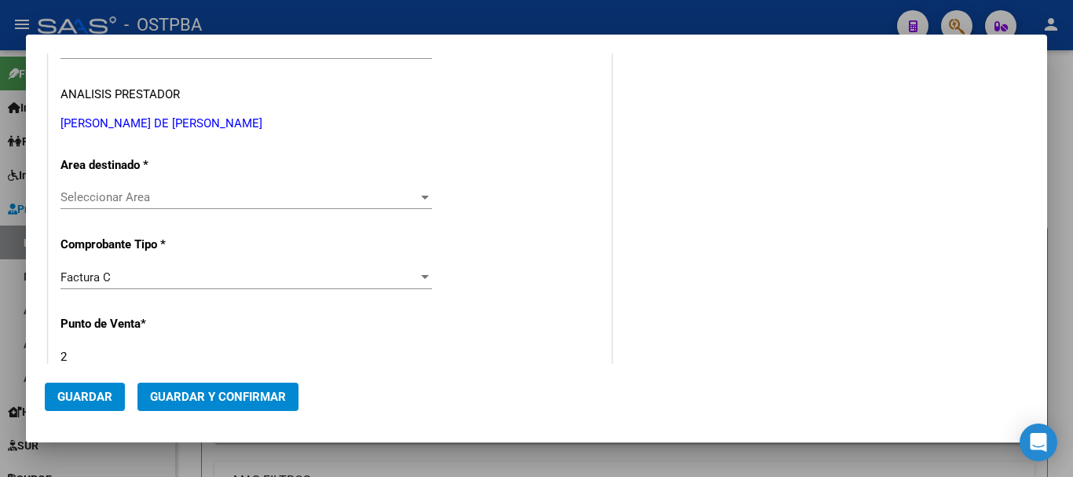
scroll to position [236, 0]
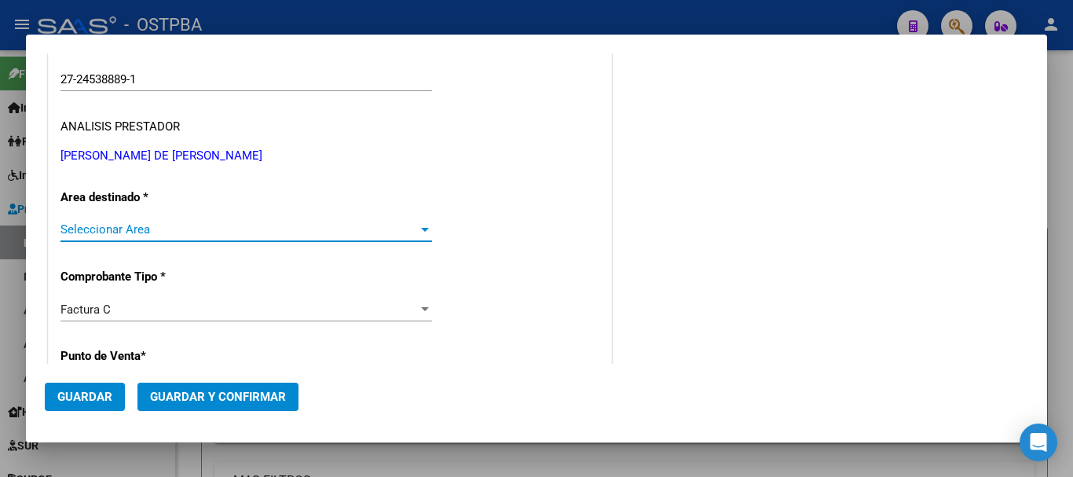
click at [419, 225] on div at bounding box center [425, 229] width 14 height 13
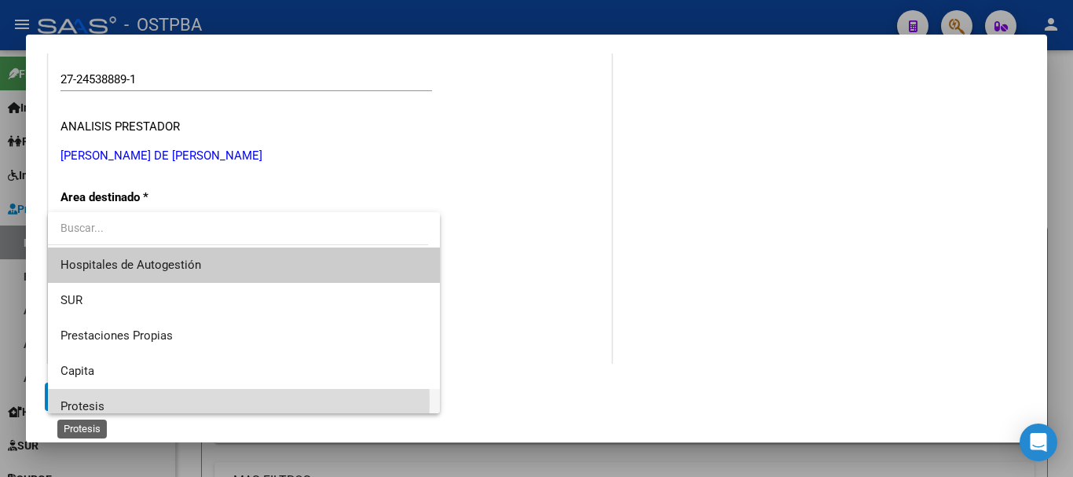
click at [83, 401] on span "Protesis" at bounding box center [82, 406] width 44 height 14
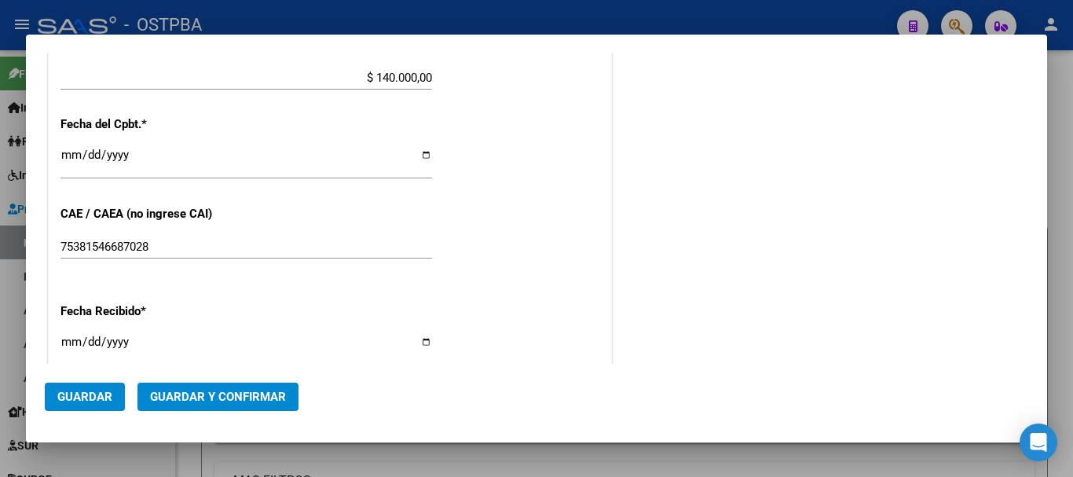
scroll to position [1021, 0]
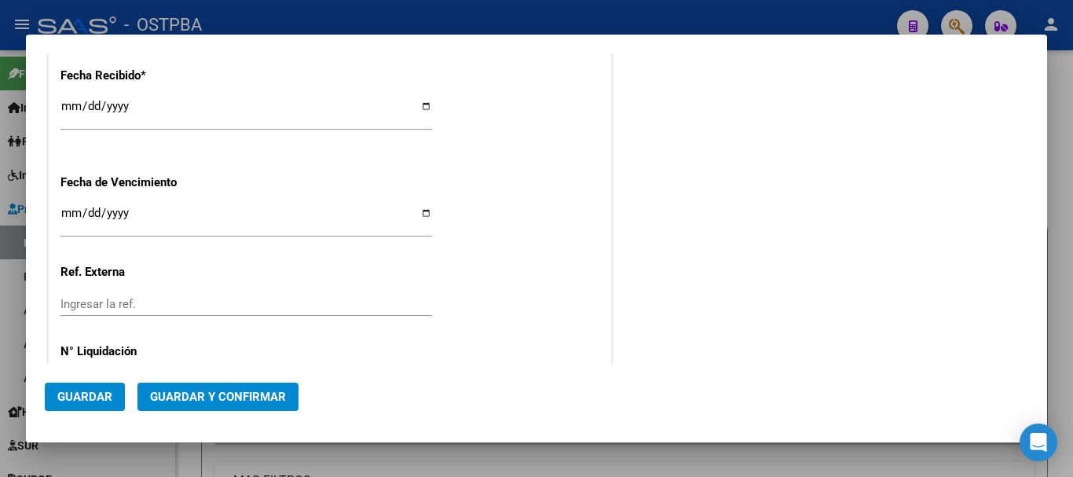
click at [423, 213] on input "Ingresar la fecha" at bounding box center [246, 219] width 372 height 25
type input "[DATE]"
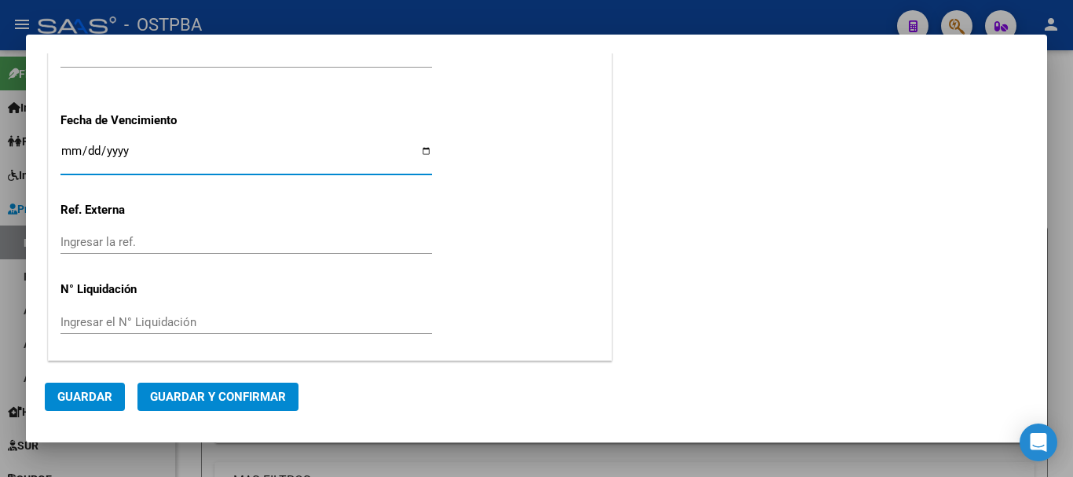
click at [199, 398] on span "Guardar y Confirmar" at bounding box center [218, 397] width 136 height 14
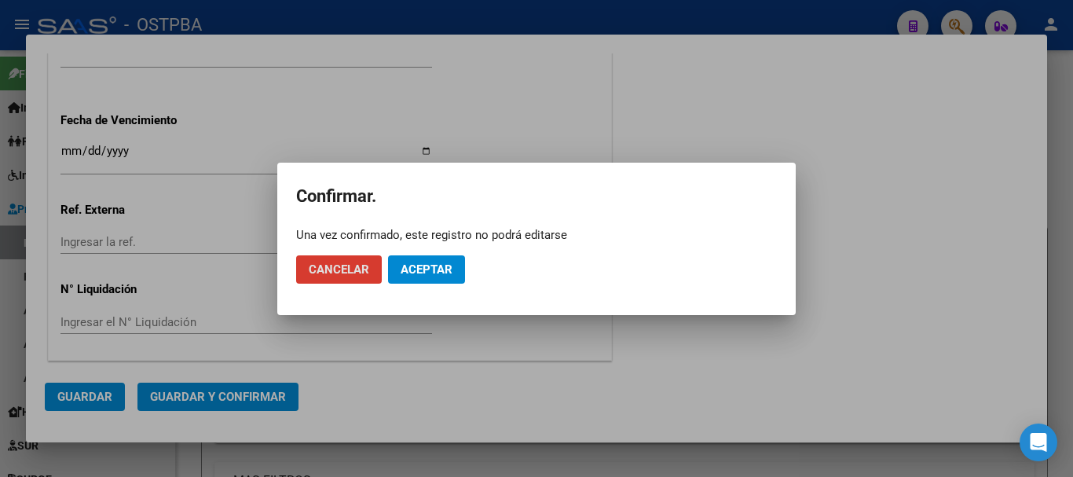
click at [427, 272] on span "Aceptar" at bounding box center [427, 269] width 52 height 14
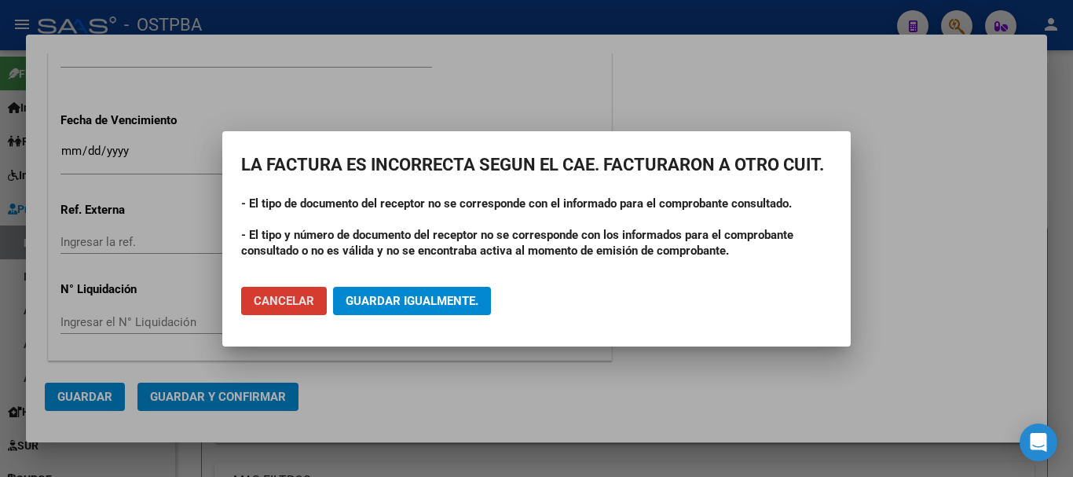
click at [399, 297] on span "Guardar igualmente." at bounding box center [412, 301] width 133 height 14
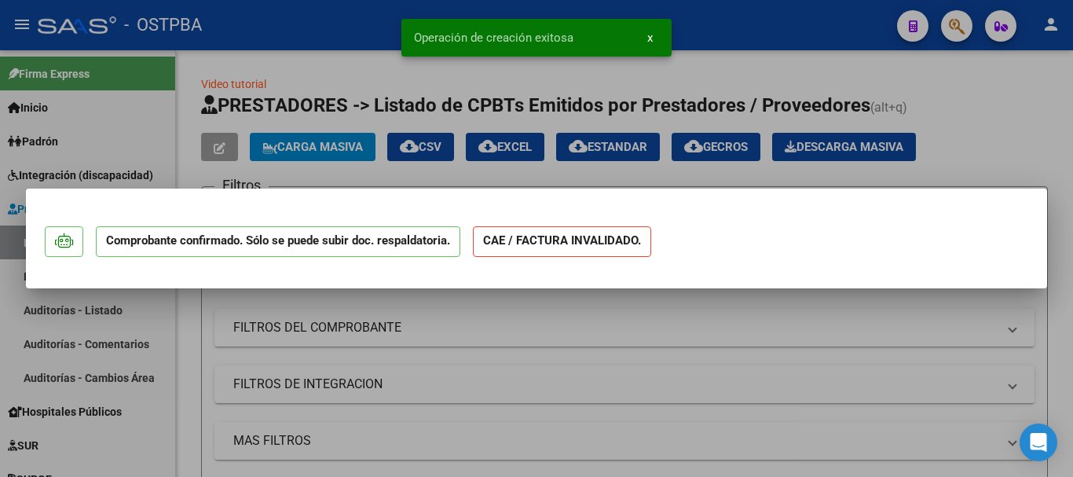
scroll to position [0, 0]
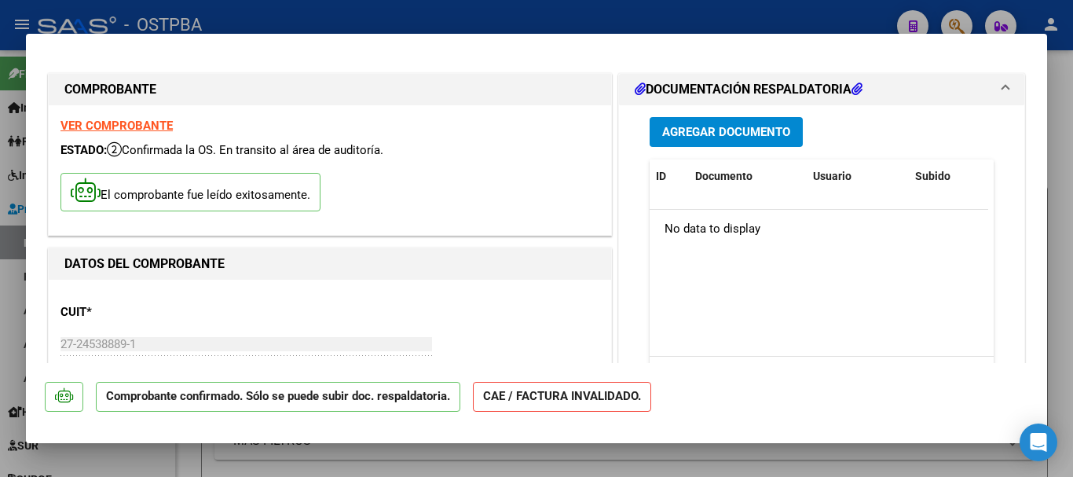
click at [714, 126] on span "Agregar Documento" at bounding box center [726, 133] width 128 height 14
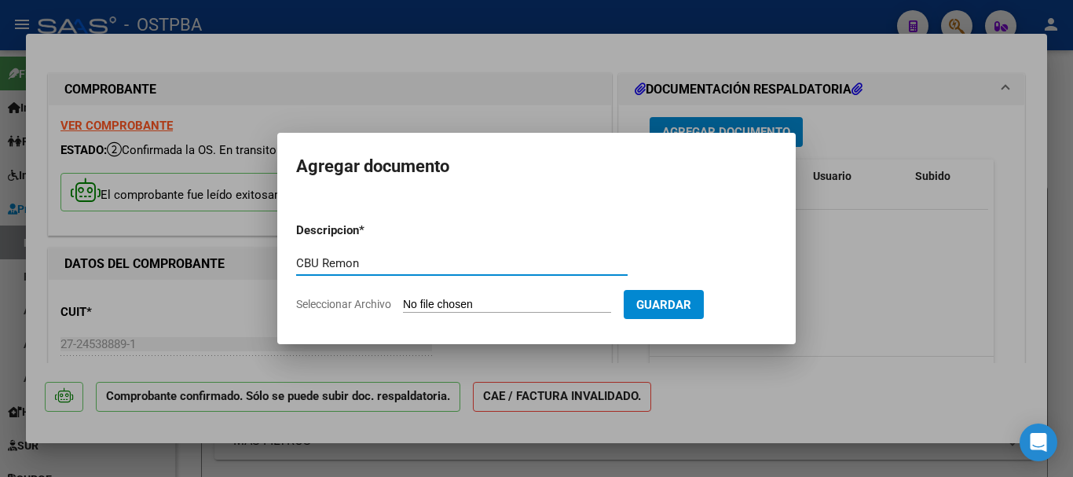
type input "CBU Remon"
click at [449, 296] on form "Descripcion * CBU [PERSON_NAME] Escriba aquí una descripcion Seleccionar Archiv…" at bounding box center [536, 267] width 481 height 115
click at [455, 307] on input "Seleccionar Archivo" at bounding box center [507, 305] width 208 height 15
type input "C:\fakepath\CBU Remon_20250922_0001.pdf"
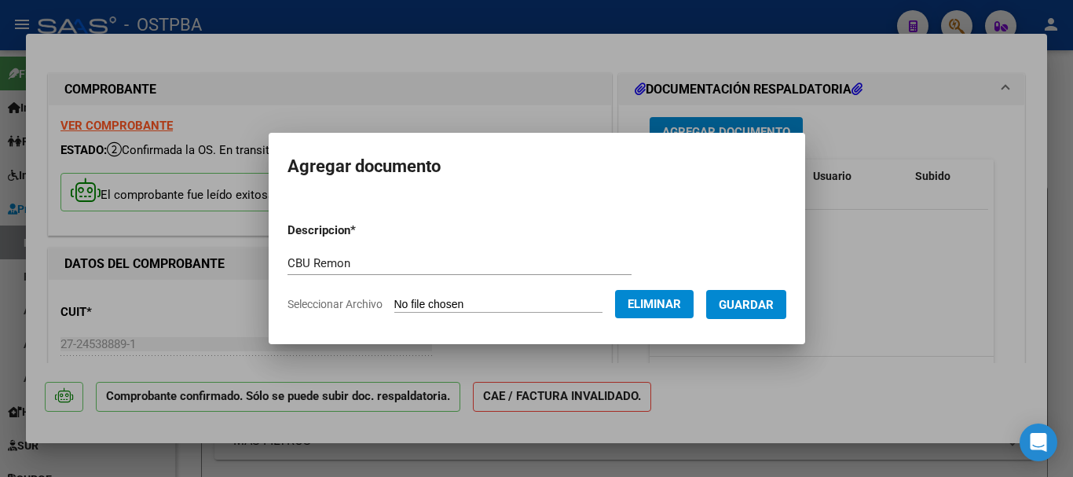
click at [755, 299] on span "Guardar" at bounding box center [746, 305] width 55 height 14
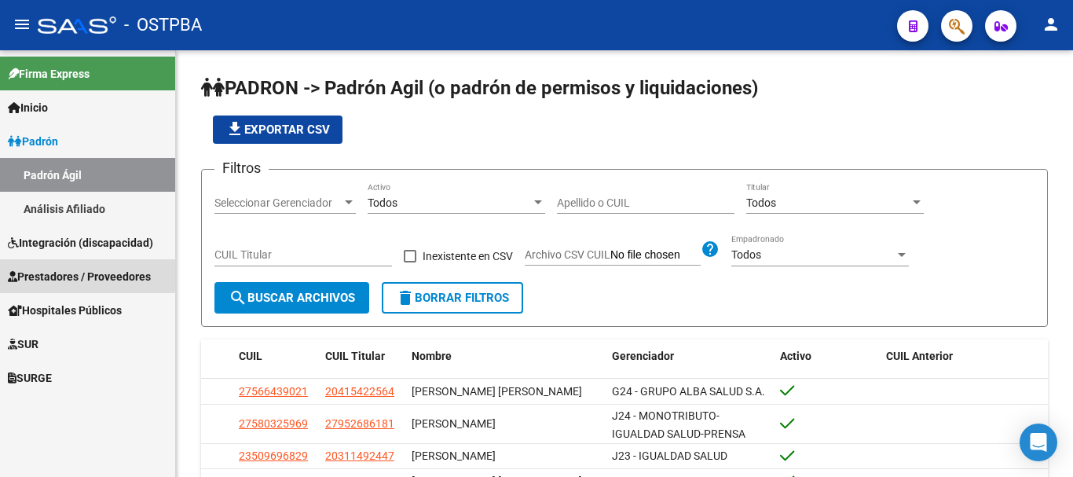
click at [69, 273] on span "Prestadores / Proveedores" at bounding box center [79, 276] width 143 height 17
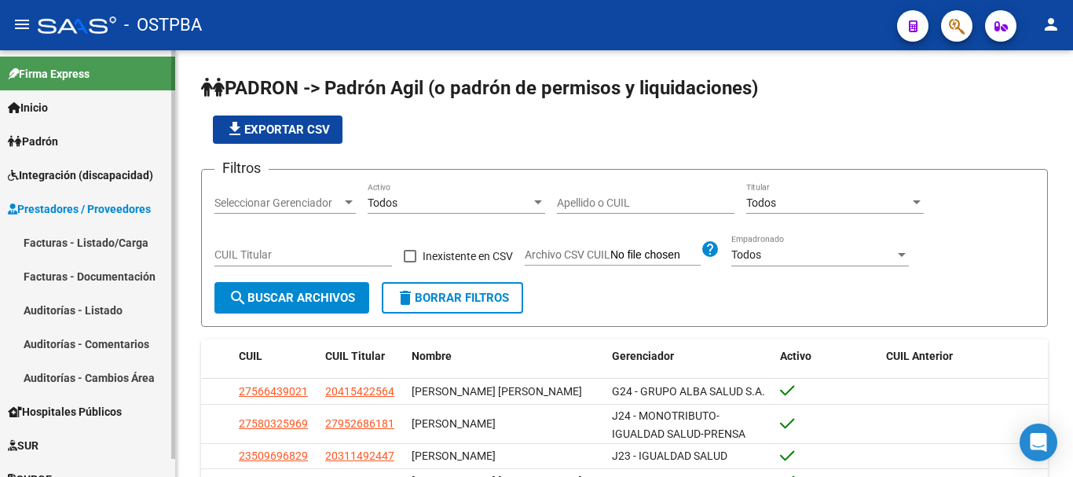
click at [57, 310] on link "Auditorías - Listado" at bounding box center [87, 310] width 175 height 34
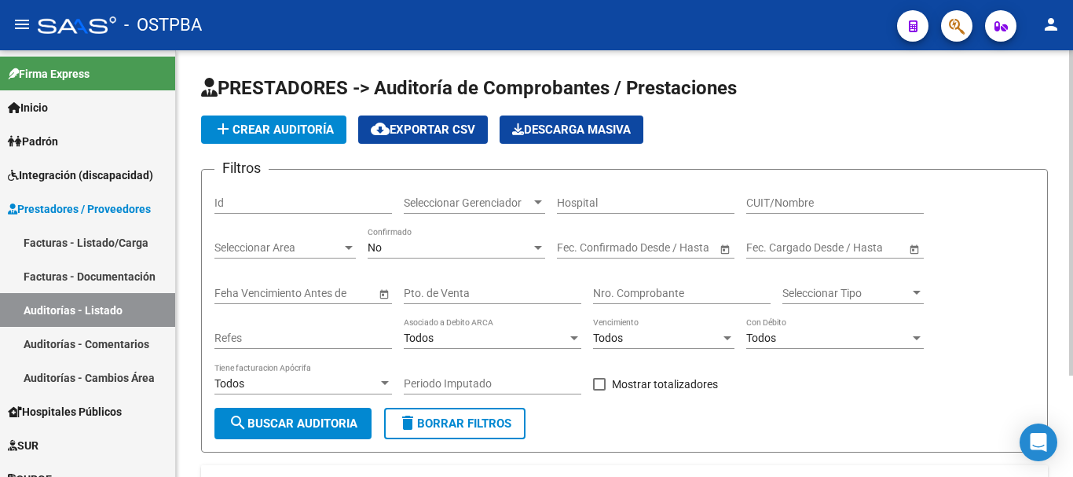
click at [277, 128] on span "add Crear Auditoría" at bounding box center [274, 130] width 120 height 14
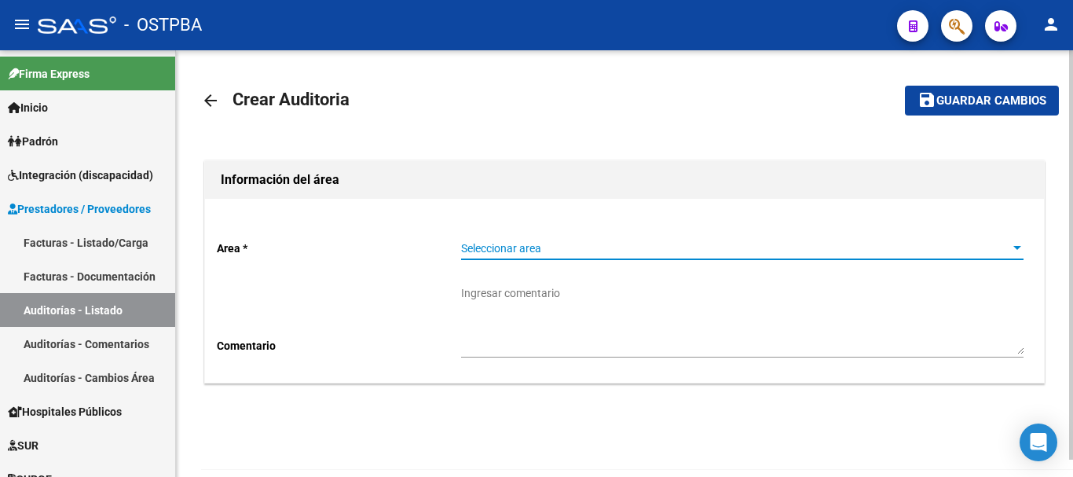
click at [1017, 245] on div at bounding box center [1017, 248] width 14 height 13
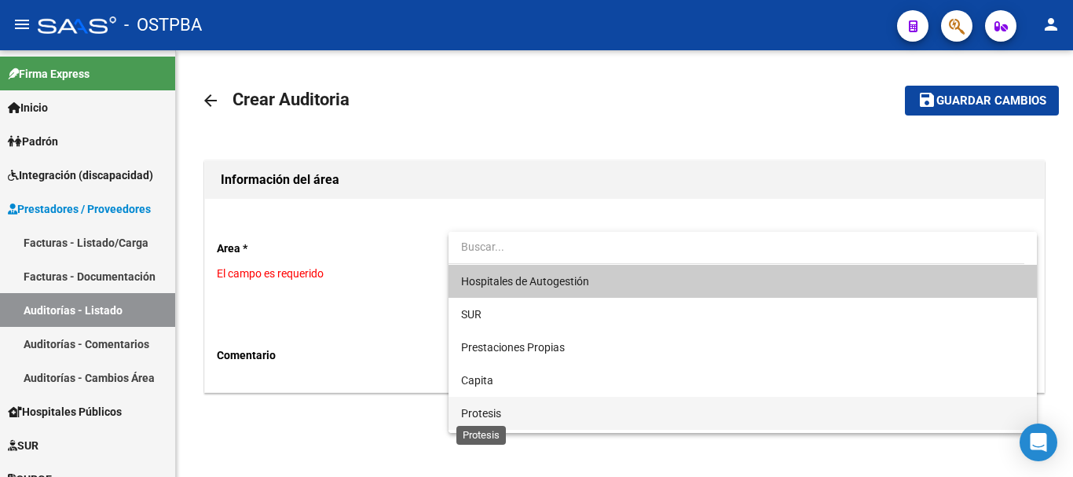
click at [477, 413] on span "Protesis" at bounding box center [481, 413] width 40 height 13
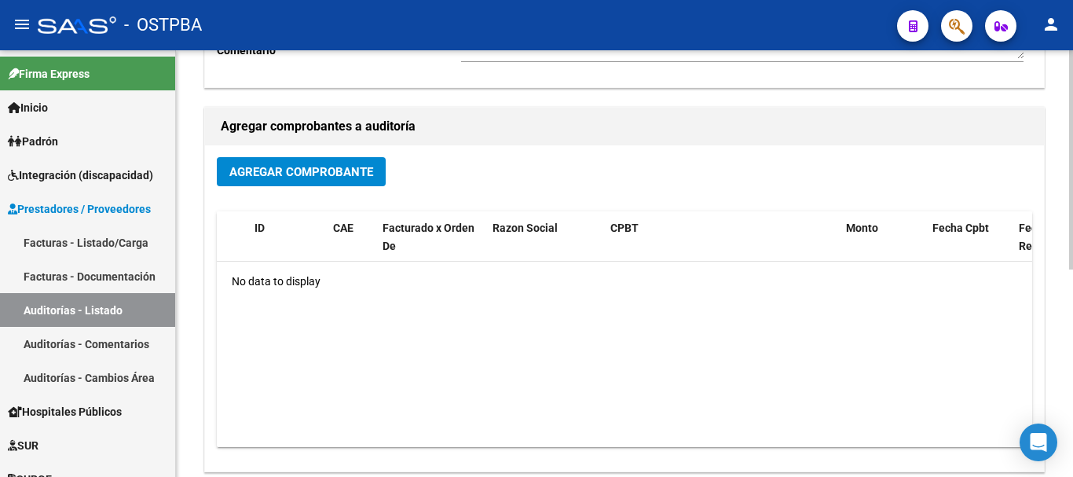
scroll to position [314, 0]
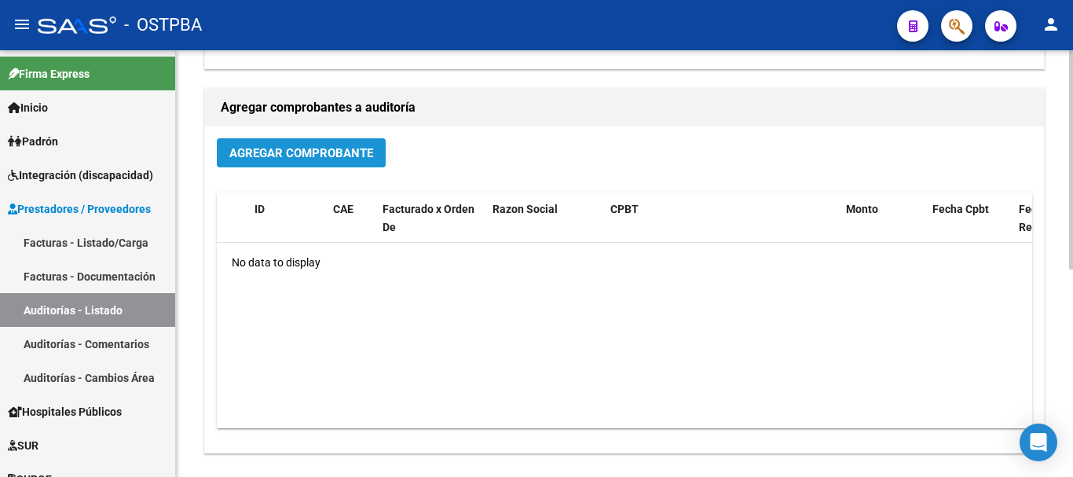
click at [297, 147] on span "Agregar Comprobante" at bounding box center [301, 153] width 144 height 14
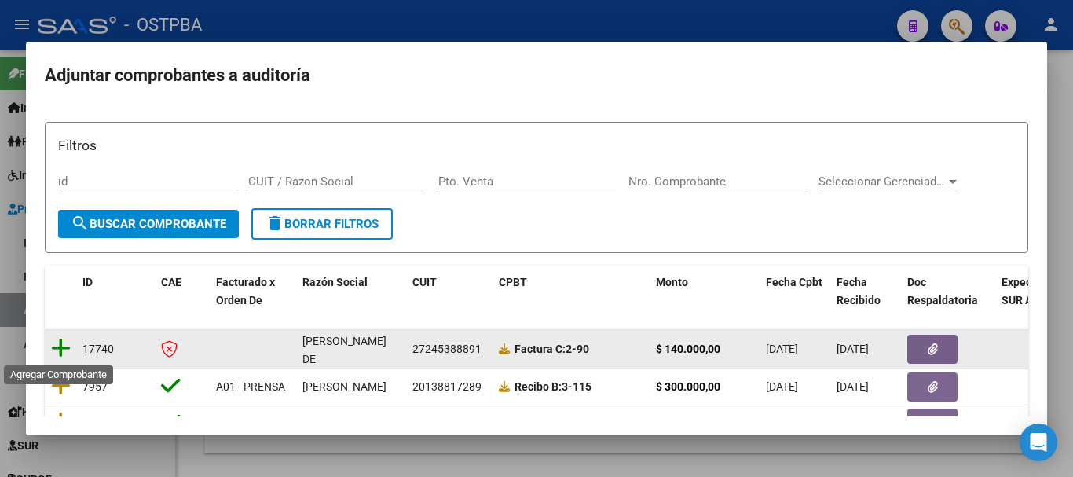
click at [59, 346] on icon at bounding box center [61, 348] width 20 height 22
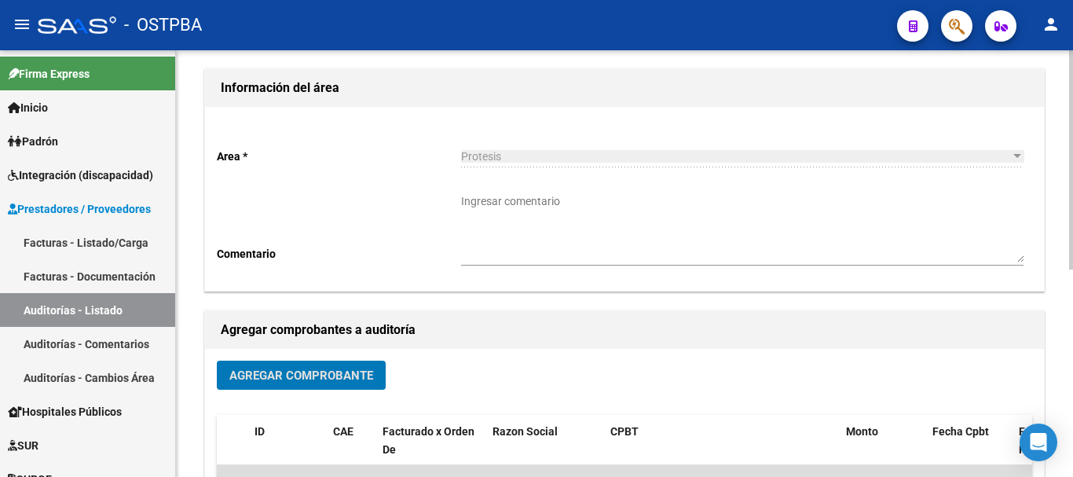
scroll to position [0, 0]
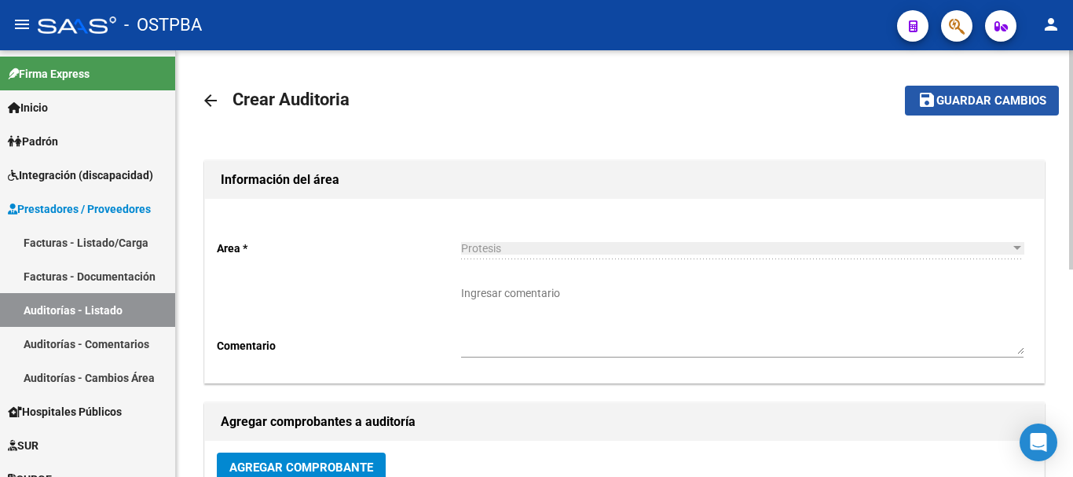
click at [968, 102] on span "Guardar cambios" at bounding box center [992, 101] width 110 height 14
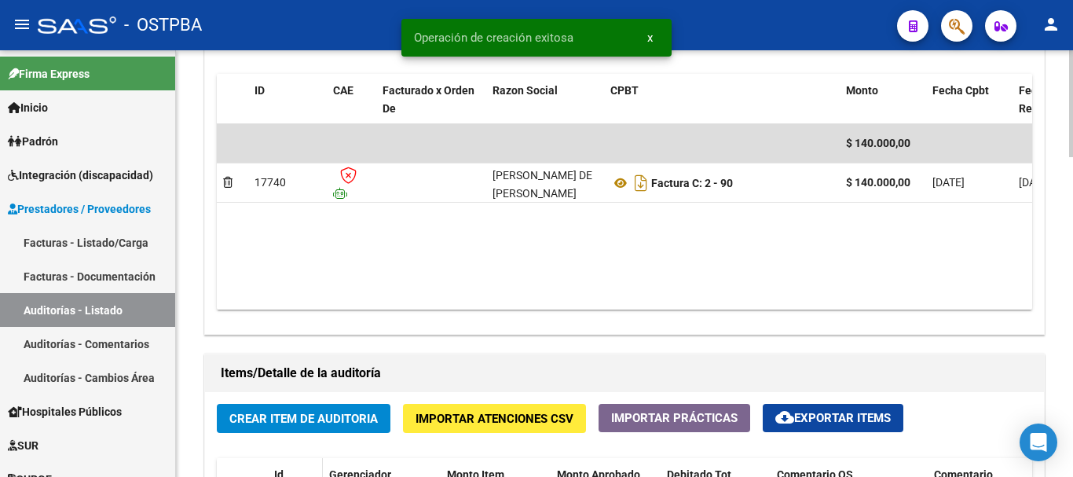
scroll to position [864, 0]
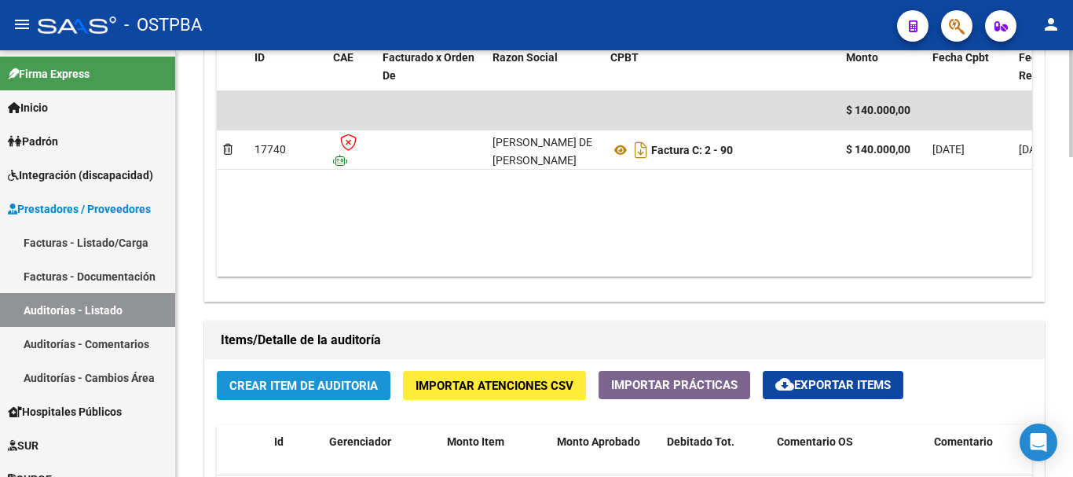
click at [304, 386] on span "Crear Item de Auditoria" at bounding box center [303, 386] width 148 height 14
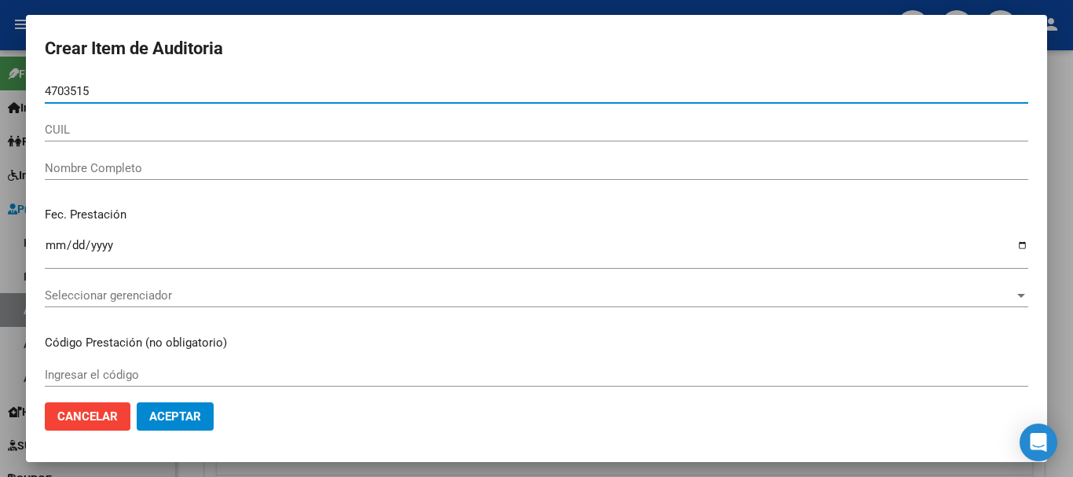
type input "4703515"
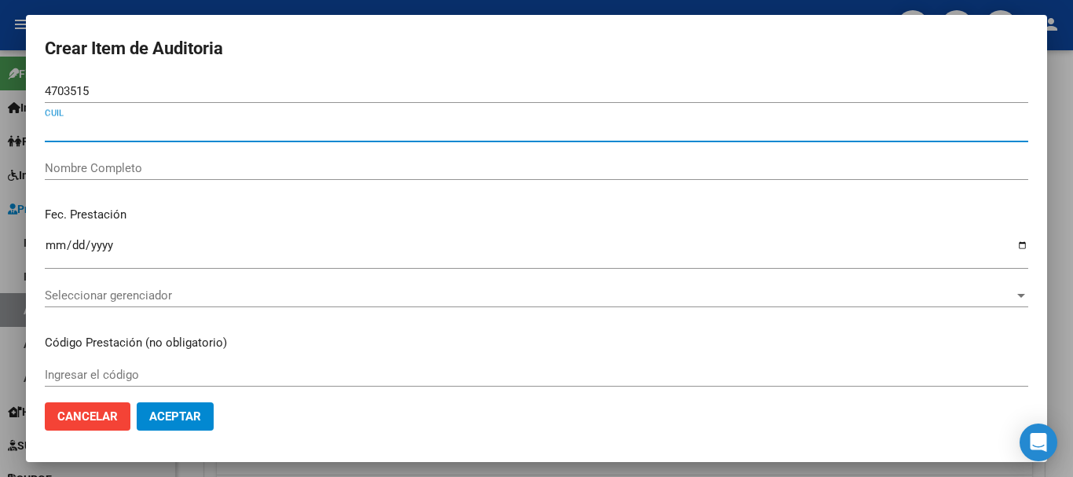
click at [68, 128] on input "CUIL" at bounding box center [537, 130] width 984 height 14
type input "2004703515"
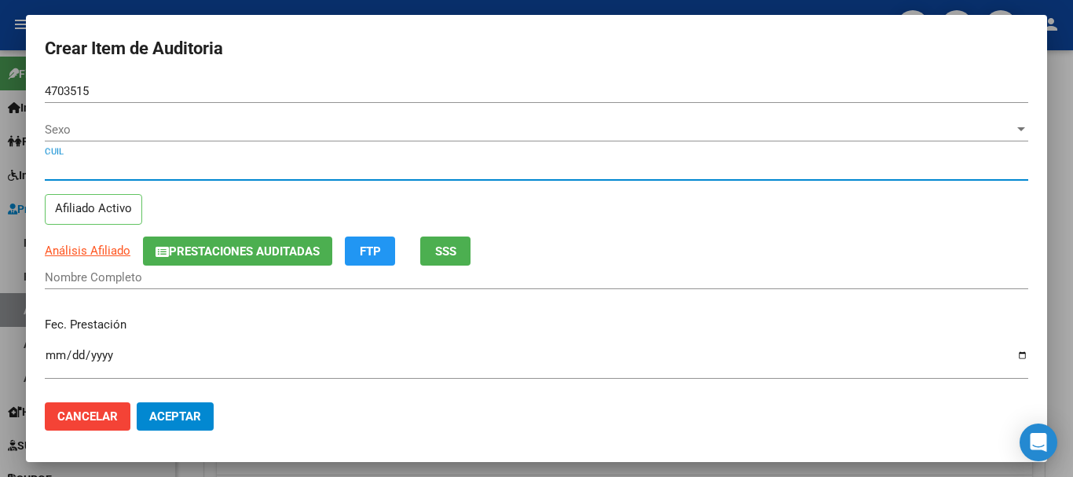
type input "04703515"
type input "20047035156"
type input "[PERSON_NAME]"
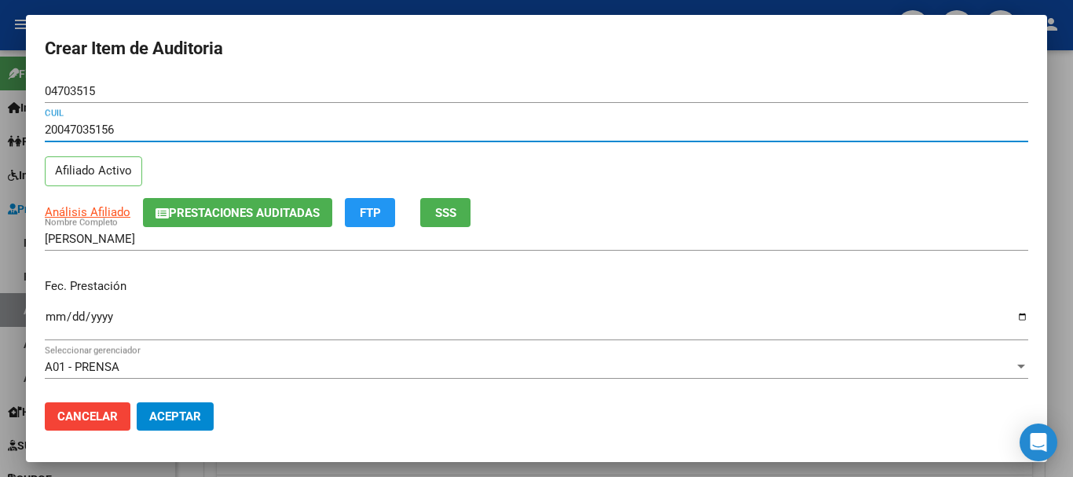
type input "20047035156"
click at [1013, 316] on input "Ingresar la fecha" at bounding box center [537, 322] width 984 height 25
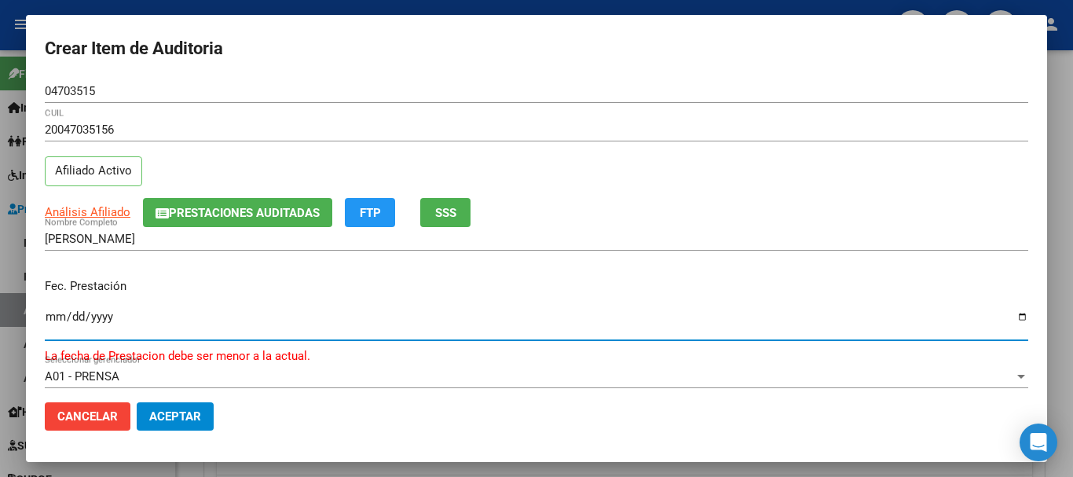
click at [1011, 312] on input "[DATE]" at bounding box center [537, 322] width 984 height 25
type input "[DATE]"
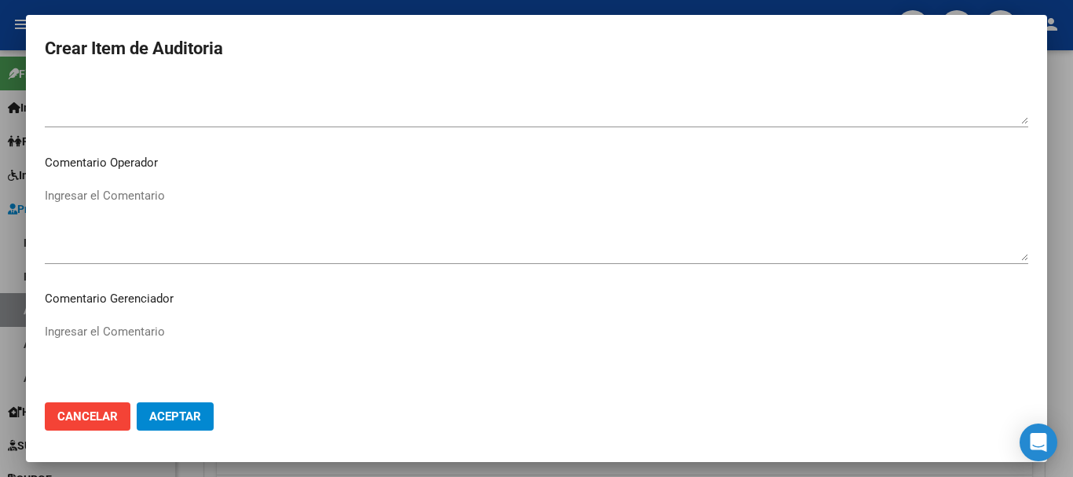
scroll to position [786, 0]
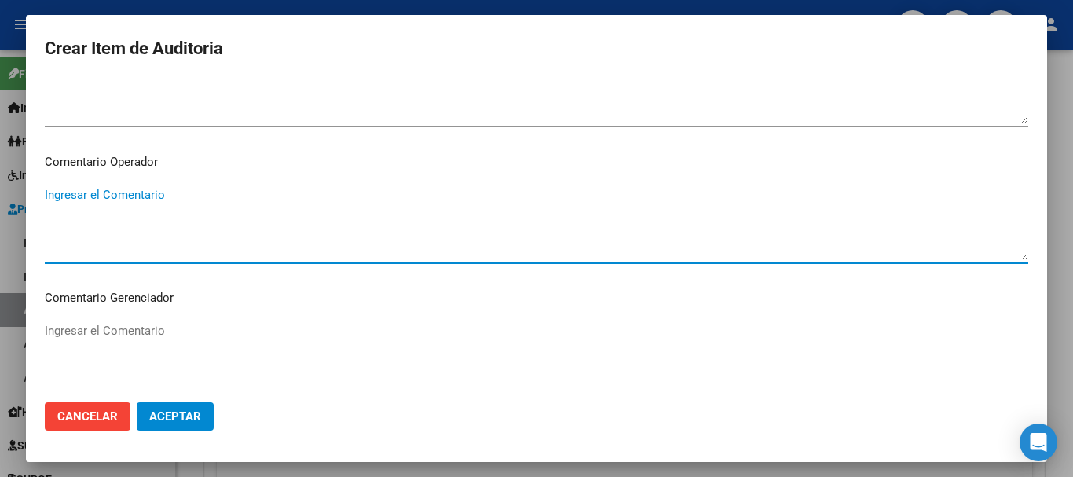
click at [54, 196] on textarea "Ingresar el Comentario" at bounding box center [537, 223] width 984 height 74
click at [251, 197] on textarea "Corresponde a traslado en ambulancia en forma particular, dado que la empresa S…" at bounding box center [537, 223] width 984 height 74
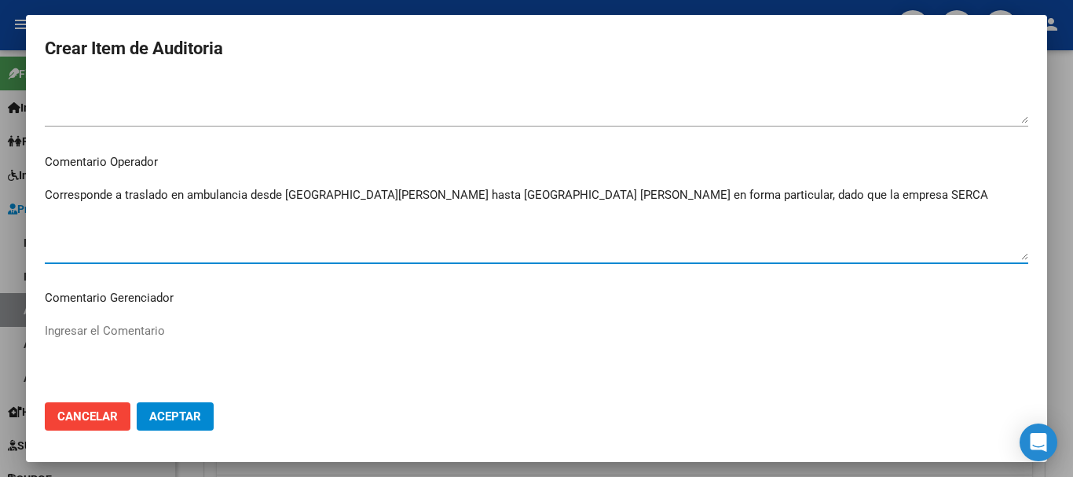
click at [852, 194] on textarea "Corresponde a traslado en ambulancia desde Hospital Ramos Mejía hasta Sanatorio…" at bounding box center [537, 223] width 984 height 74
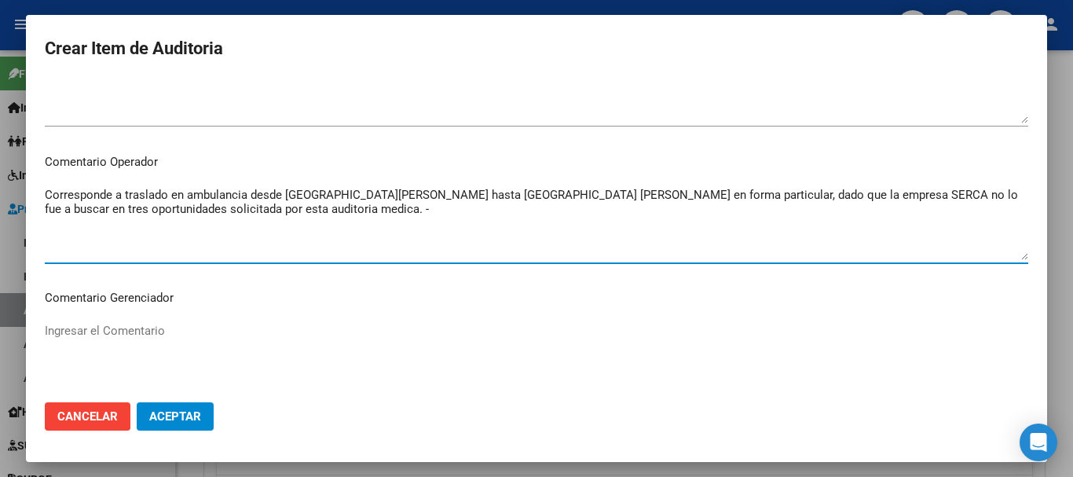
click at [335, 206] on textarea "Corresponde a traslado en ambulancia desde Hospital Ramos Mejía hasta Sanatorio…" at bounding box center [537, 223] width 984 height 74
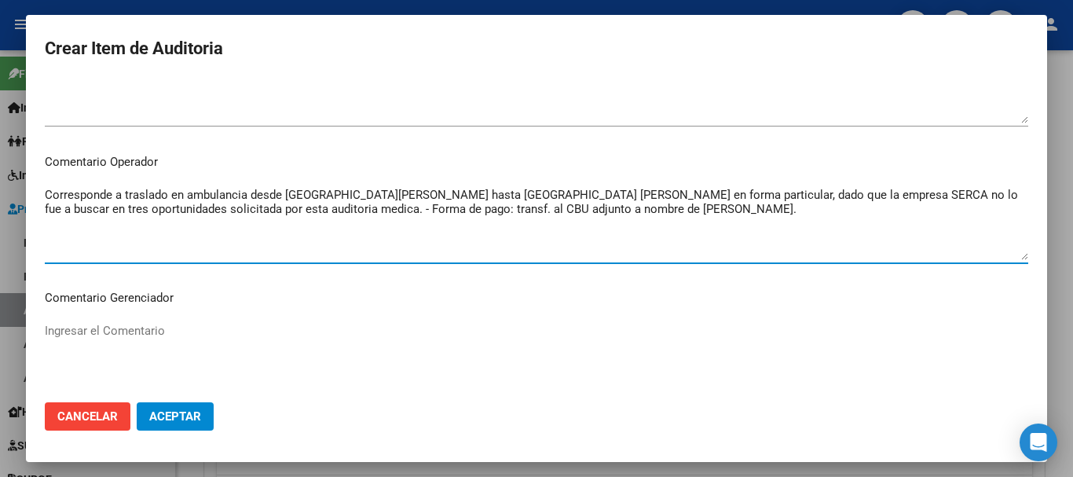
click at [174, 211] on textarea "Corresponde a traslado en ambulancia desde Hospital Ramos Mejía hasta Sanatorio…" at bounding box center [537, 223] width 984 height 74
click at [293, 240] on textarea "Corresponde a traslado en ambulancia desde Hospital Ramos Mejía hasta Sanatorio…" at bounding box center [537, 223] width 984 height 74
click at [714, 211] on textarea "Corresponde a traslado en ambulancia desde Hospital Ramos Mejía hasta Sanatorio…" at bounding box center [537, 223] width 984 height 74
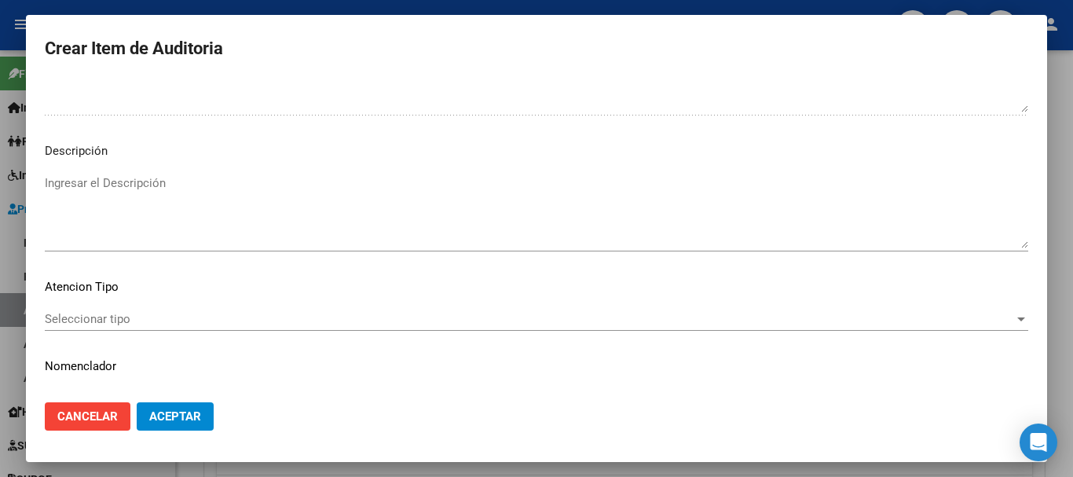
scroll to position [1105, 0]
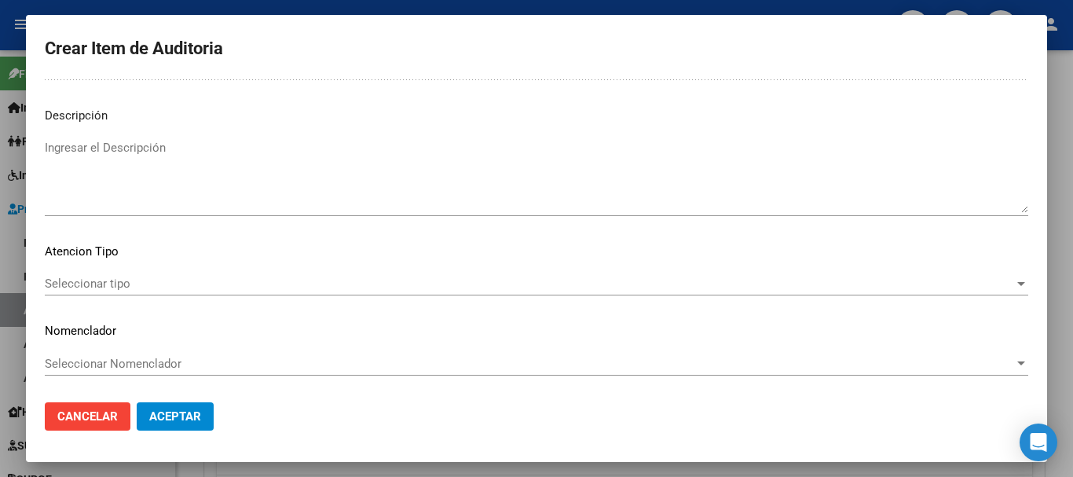
type textarea "Corresponde a traslado en ambulancia desde Hospital Ramos Mejía hasta Sanatorio…"
click at [160, 405] on button "Aceptar" at bounding box center [175, 416] width 77 height 28
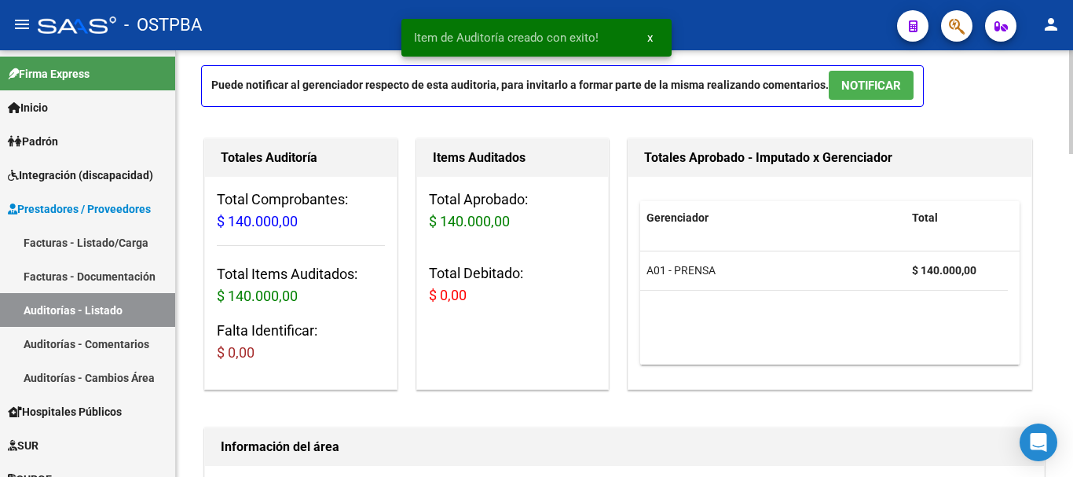
scroll to position [0, 0]
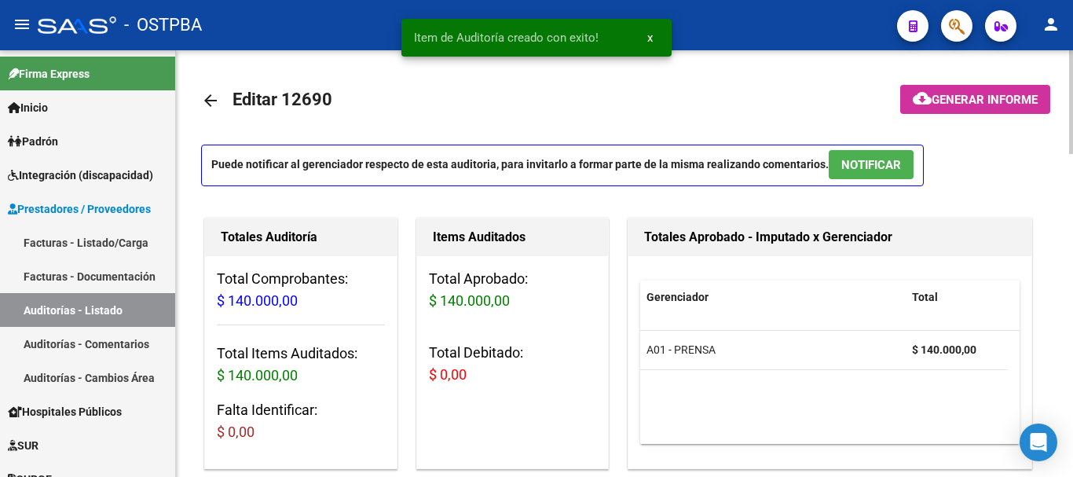
click at [962, 93] on span "Generar informe" at bounding box center [985, 100] width 106 height 14
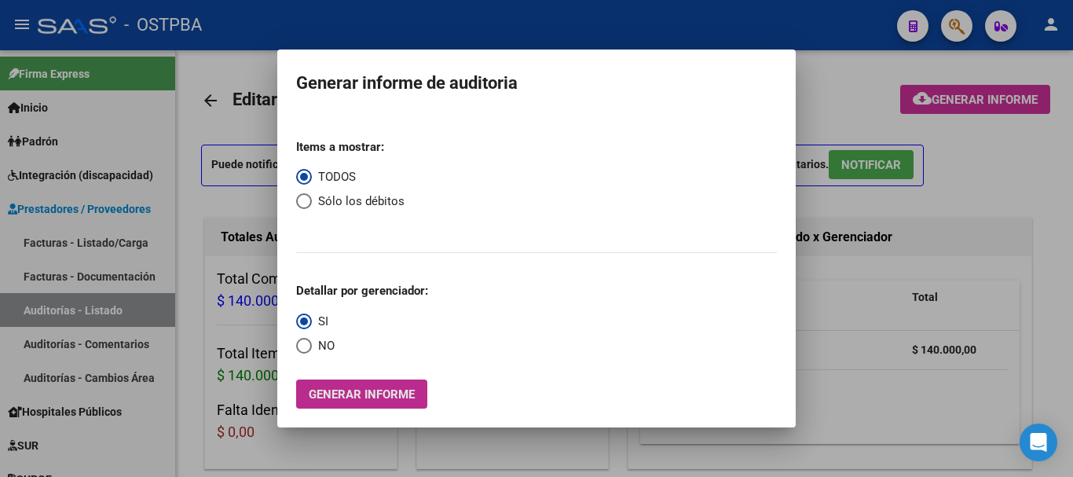
click at [354, 387] on span "Generar informe" at bounding box center [362, 394] width 106 height 14
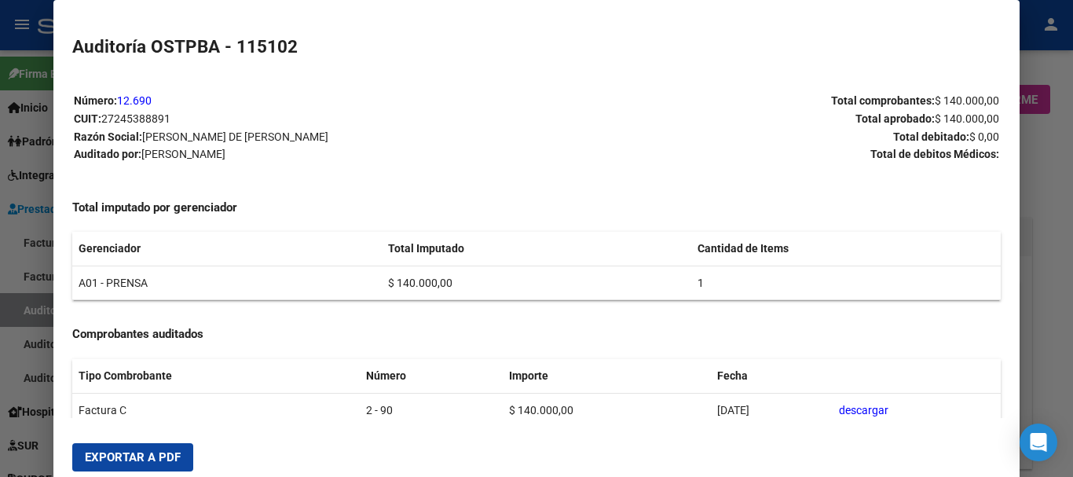
click at [140, 450] on span "Exportar a PDF" at bounding box center [133, 457] width 96 height 14
click at [1050, 159] on div at bounding box center [536, 238] width 1073 height 477
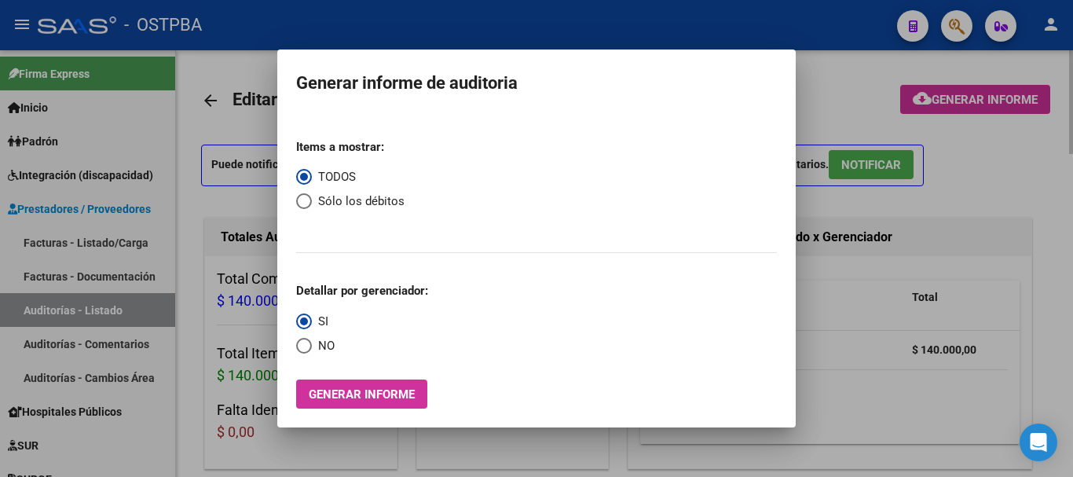
drag, startPoint x: 1049, startPoint y: 172, endPoint x: 1023, endPoint y: 171, distance: 25.9
click at [1047, 172] on div at bounding box center [536, 238] width 1073 height 477
